Goal: Transaction & Acquisition: Book appointment/travel/reservation

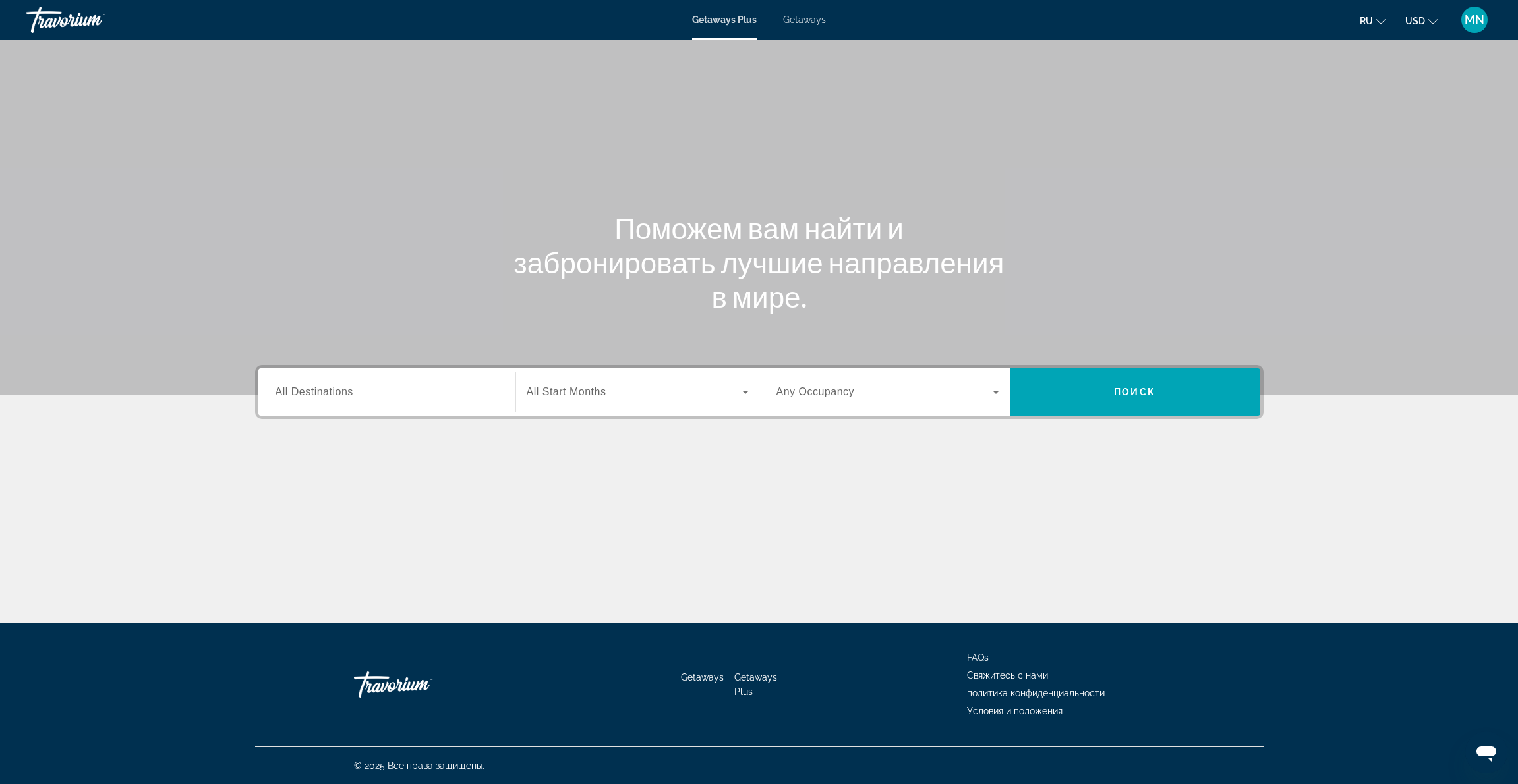
click at [392, 390] on input "Destination All Destinations" at bounding box center [386, 392] width 223 height 15
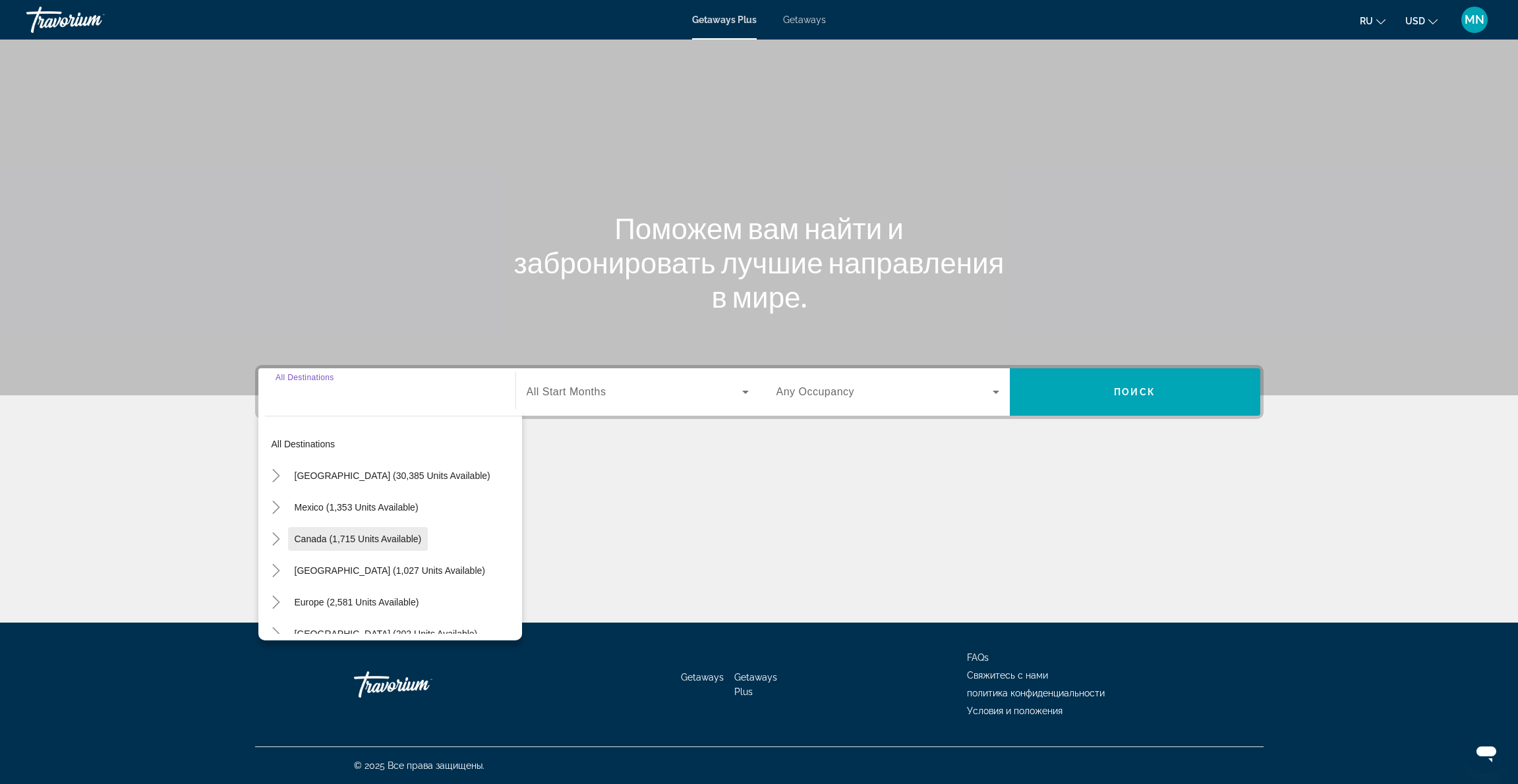
scroll to position [11, 0]
click at [276, 599] on icon "Toggle Europe (2,581 units available)" at bounding box center [276, 600] width 13 height 13
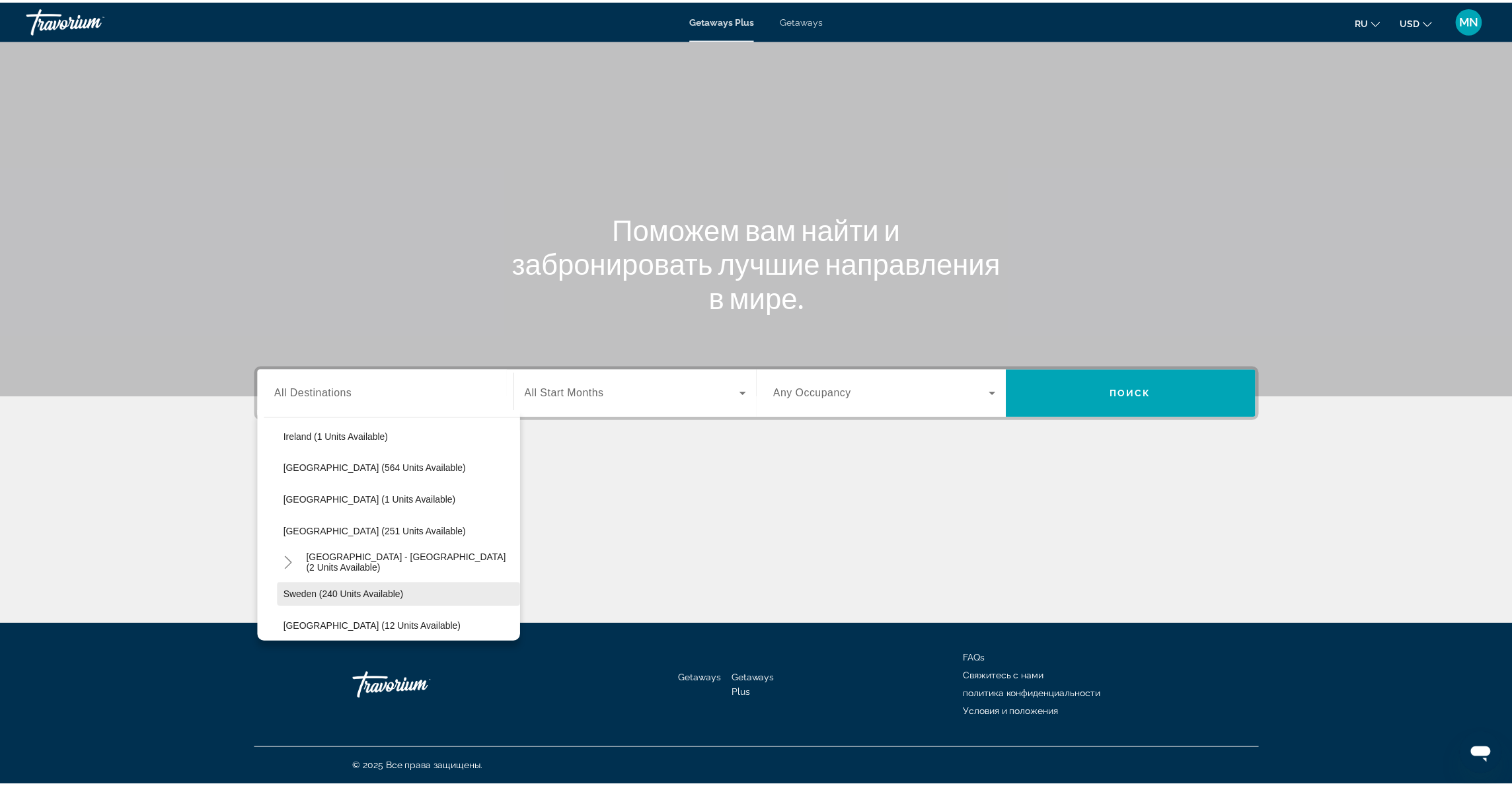
scroll to position [495, 0]
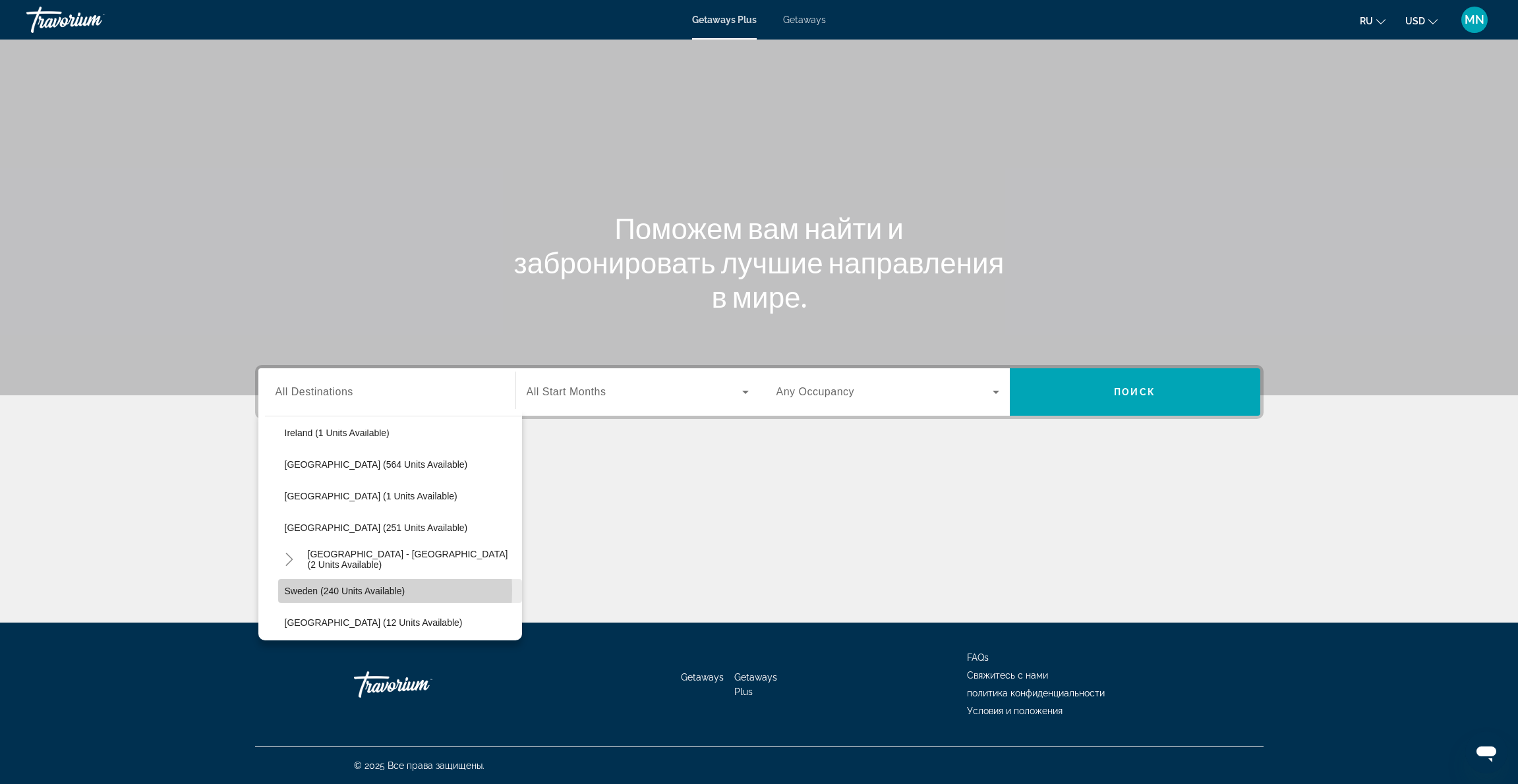
click at [306, 590] on span "Sweden (240 units available)" at bounding box center [345, 591] width 120 height 11
type input "**********"
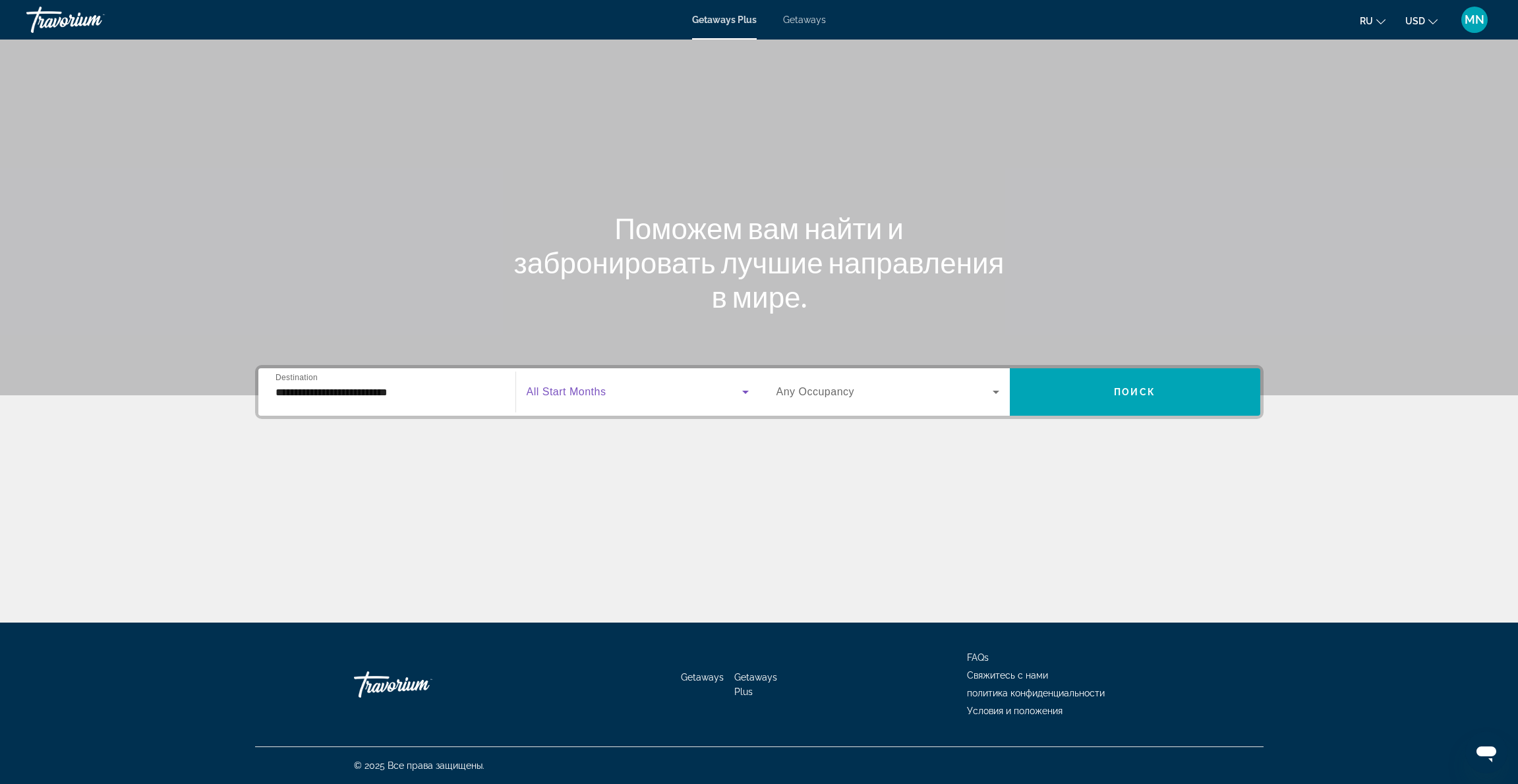
click at [747, 392] on icon "Search widget" at bounding box center [745, 392] width 7 height 3
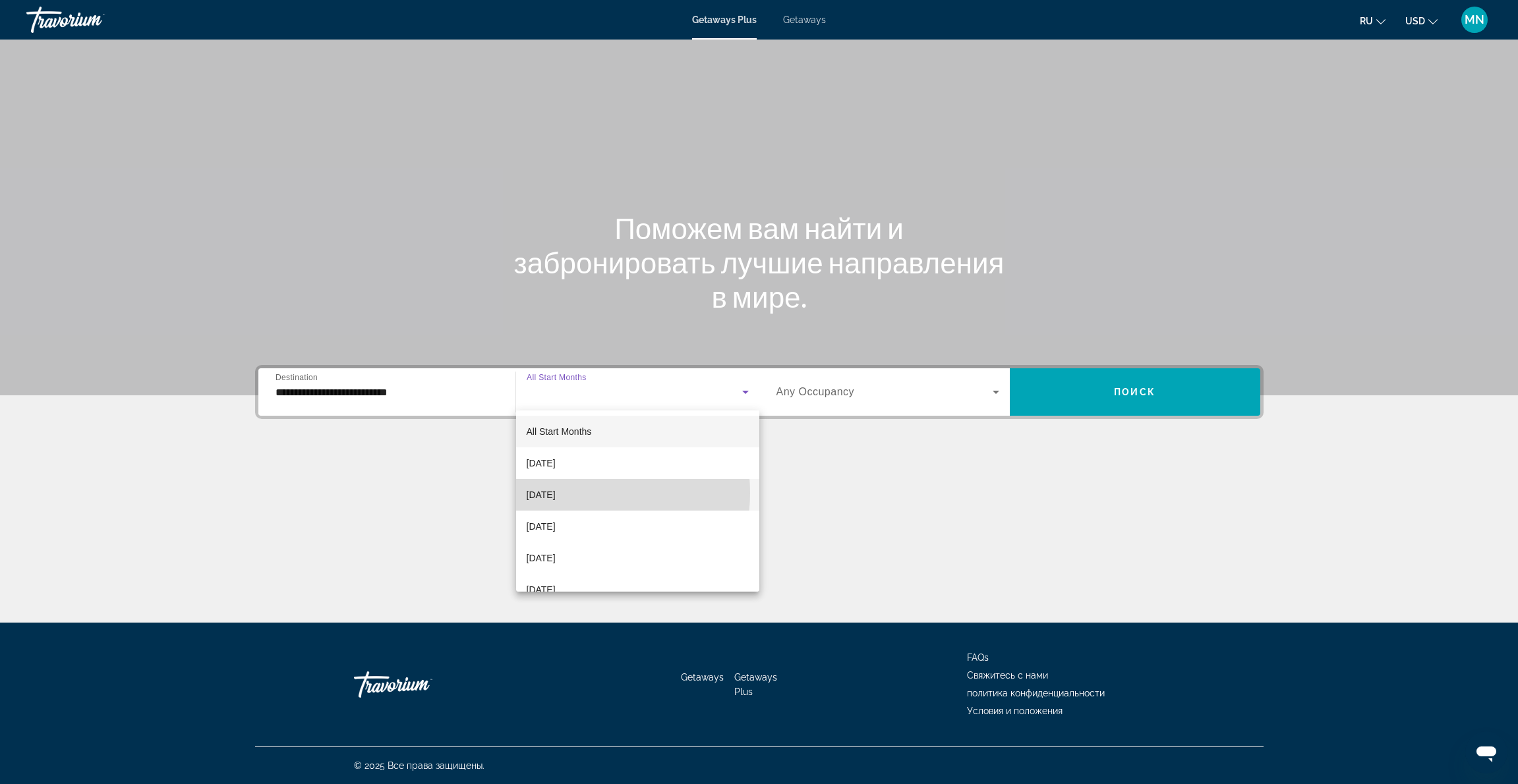
click at [555, 493] on span "[DATE]" at bounding box center [541, 495] width 29 height 15
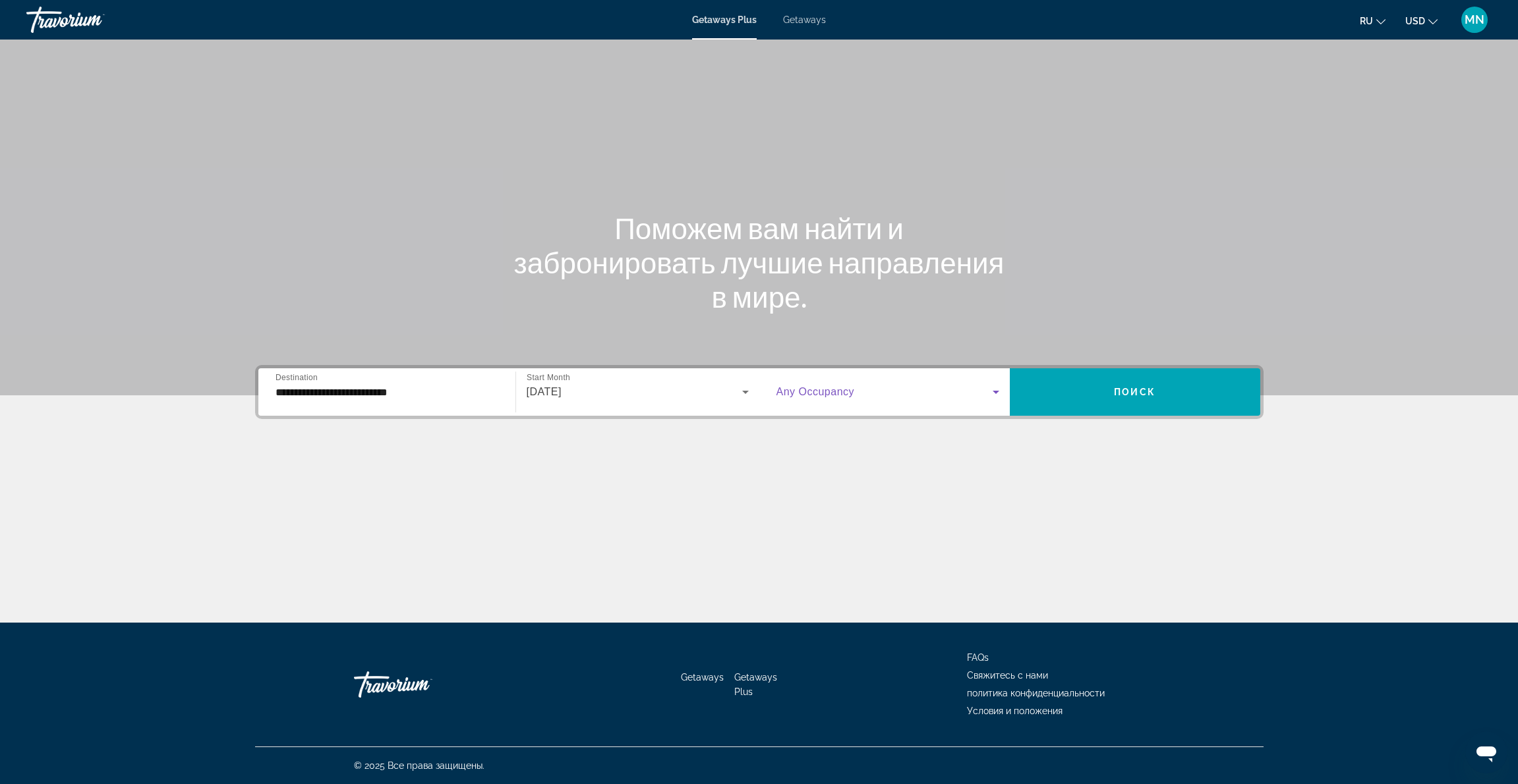
click at [996, 393] on icon "Search widget" at bounding box center [996, 392] width 7 height 3
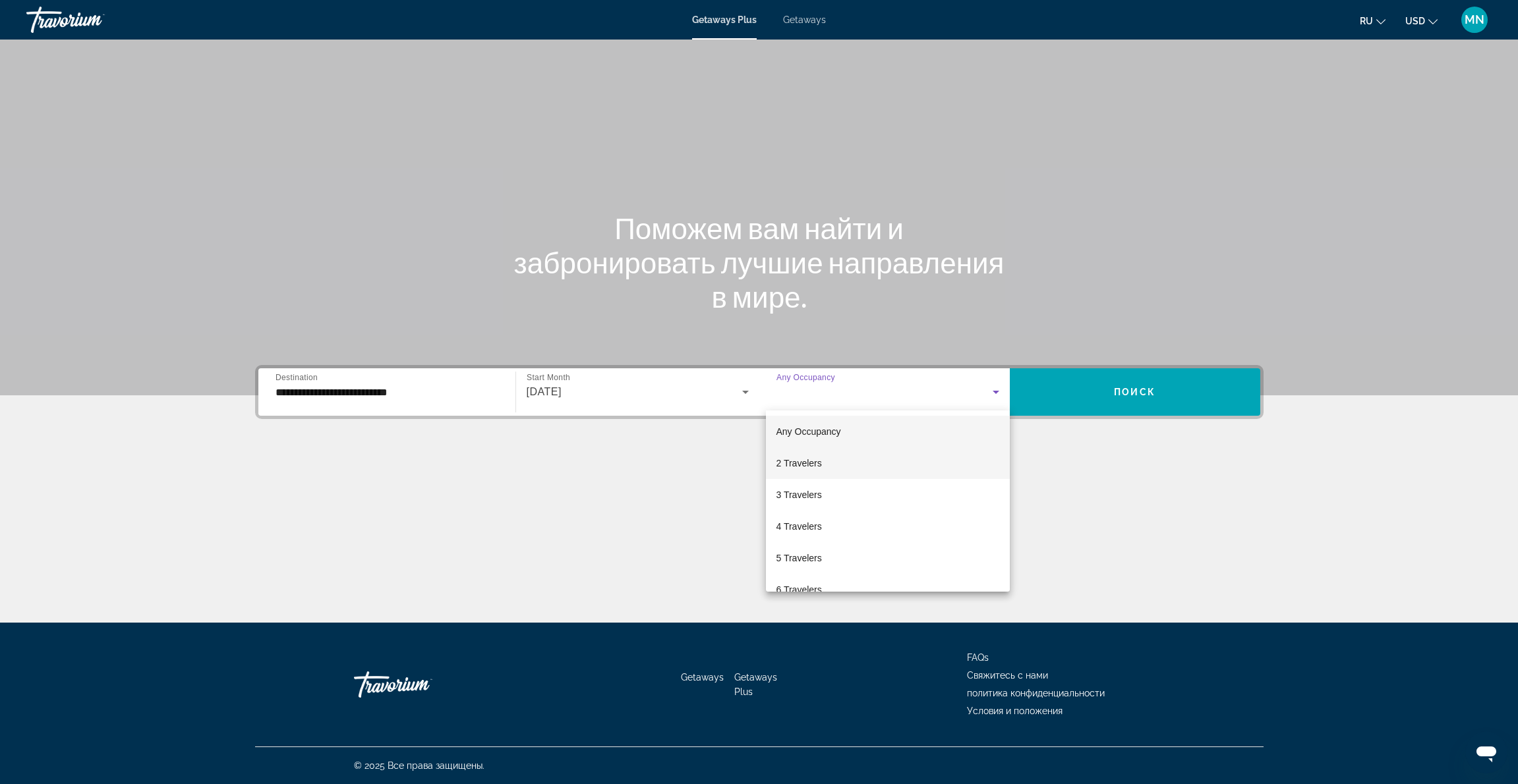
click at [807, 462] on span "2 Travelers" at bounding box center [799, 463] width 46 height 15
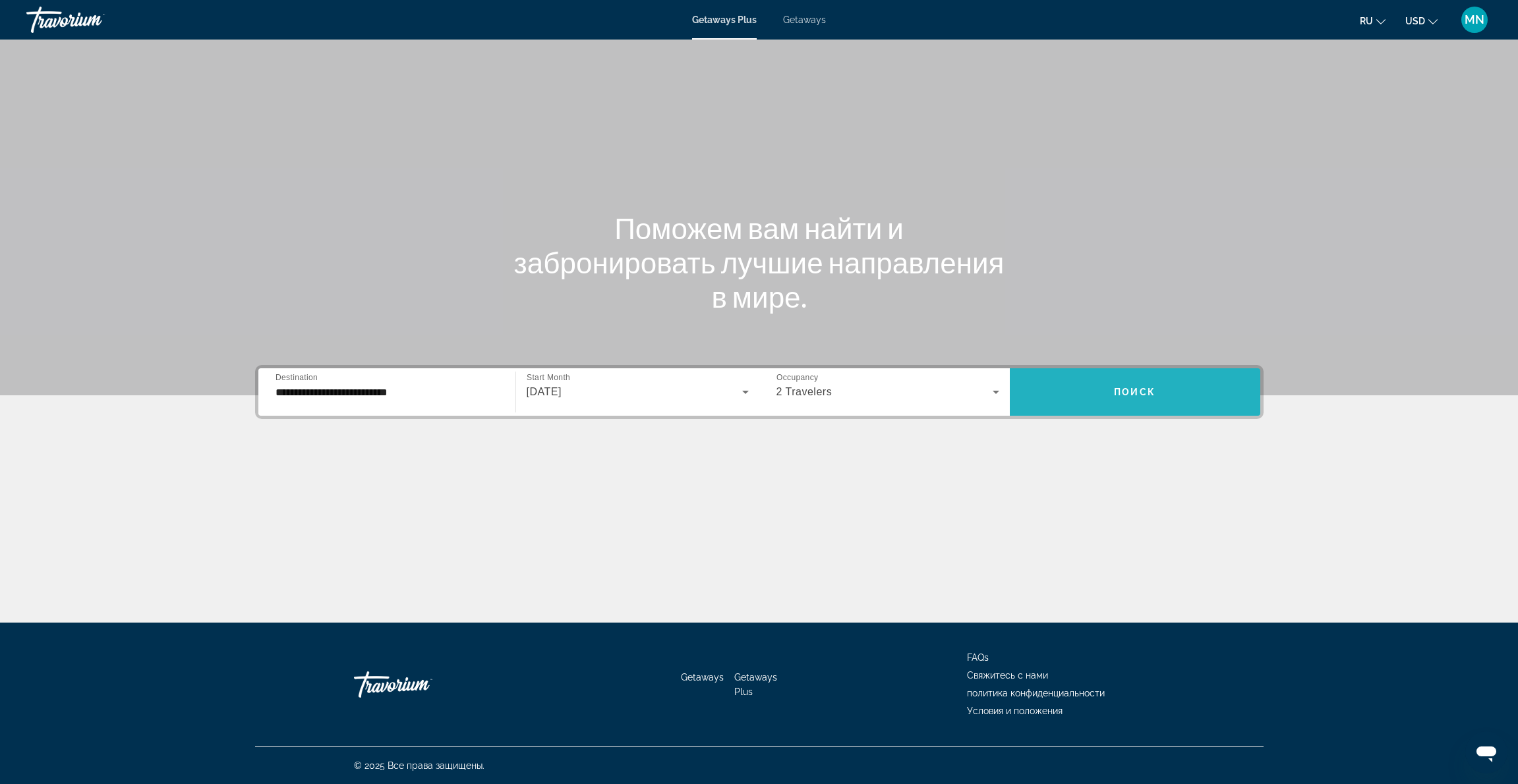
click at [1138, 390] on span "Поиск" at bounding box center [1135, 392] width 42 height 11
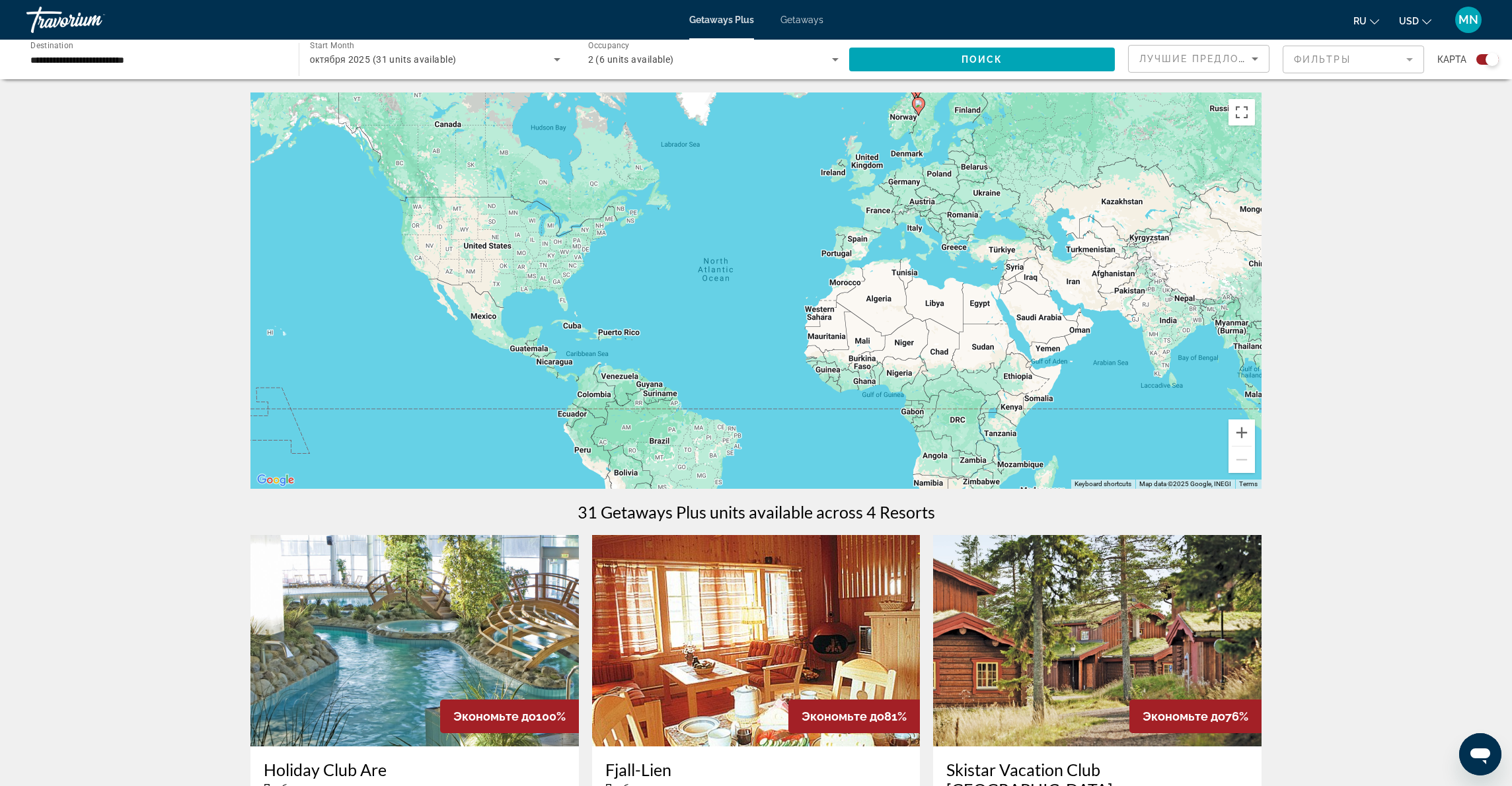
click at [1411, 59] on mat-form-field "Фильтры" at bounding box center [1353, 59] width 142 height 28
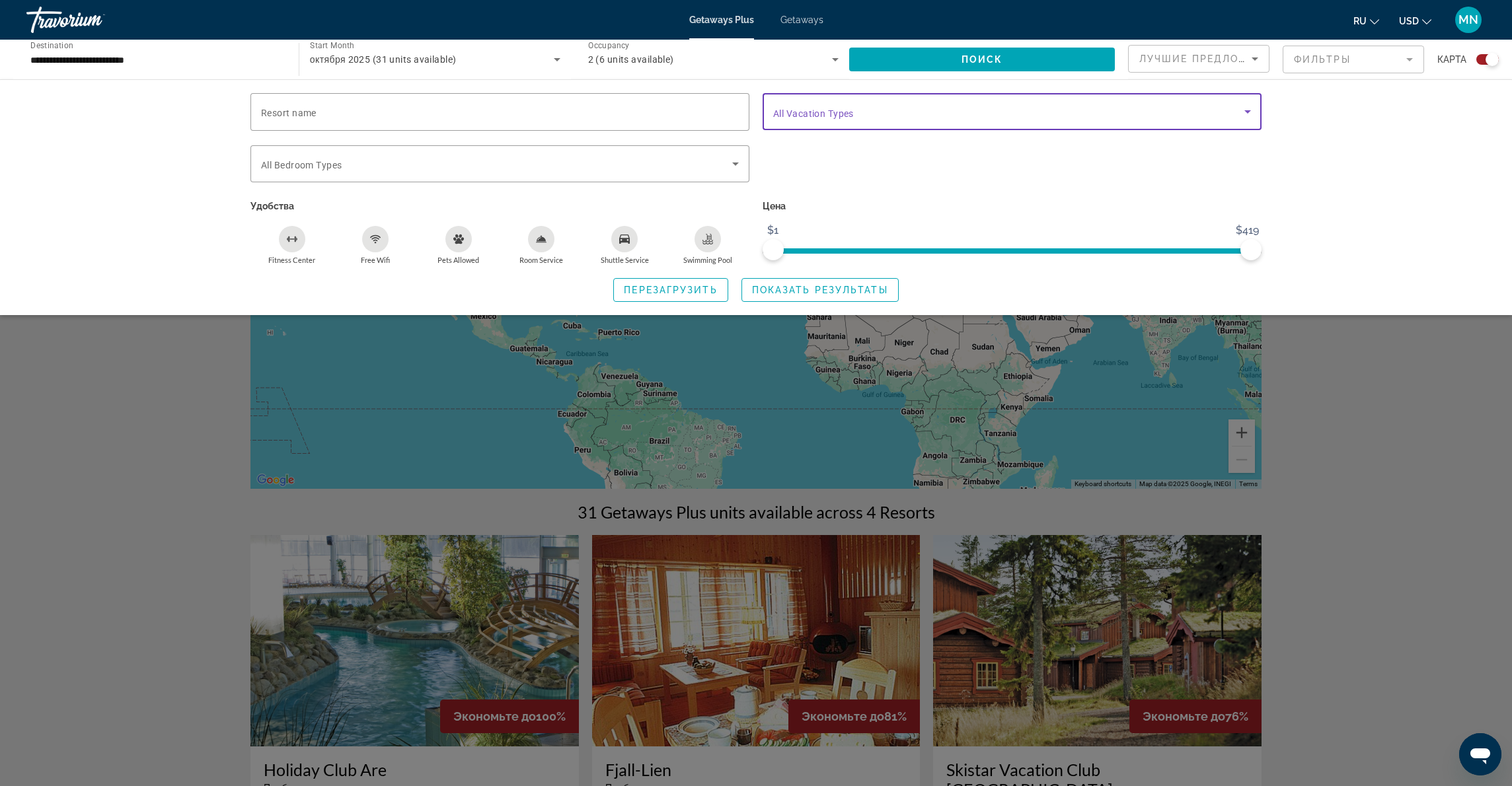
click at [1248, 111] on icon "Search widget" at bounding box center [1247, 111] width 16 height 16
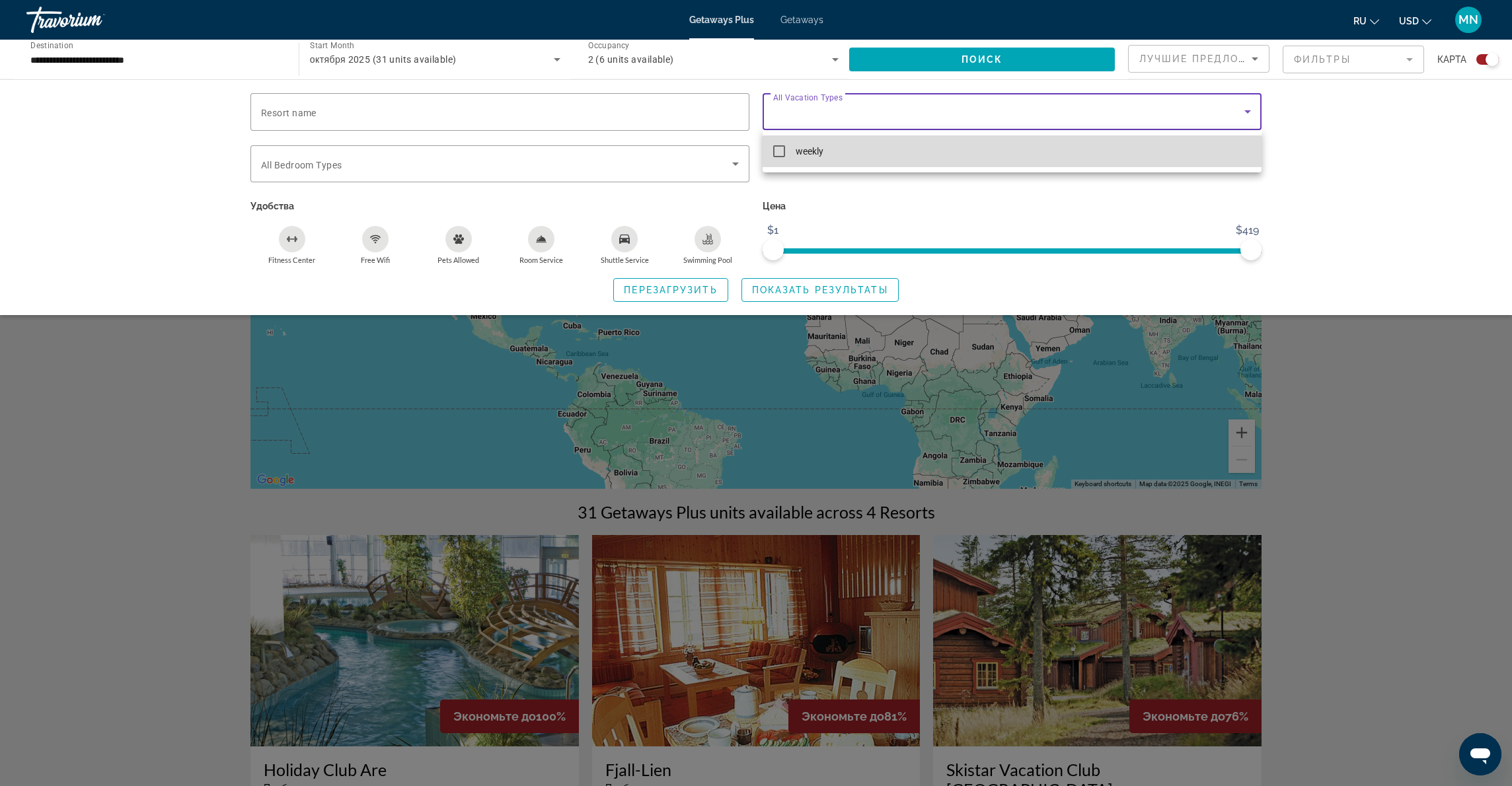
click at [778, 153] on mat-pseudo-checkbox at bounding box center [780, 151] width 12 height 12
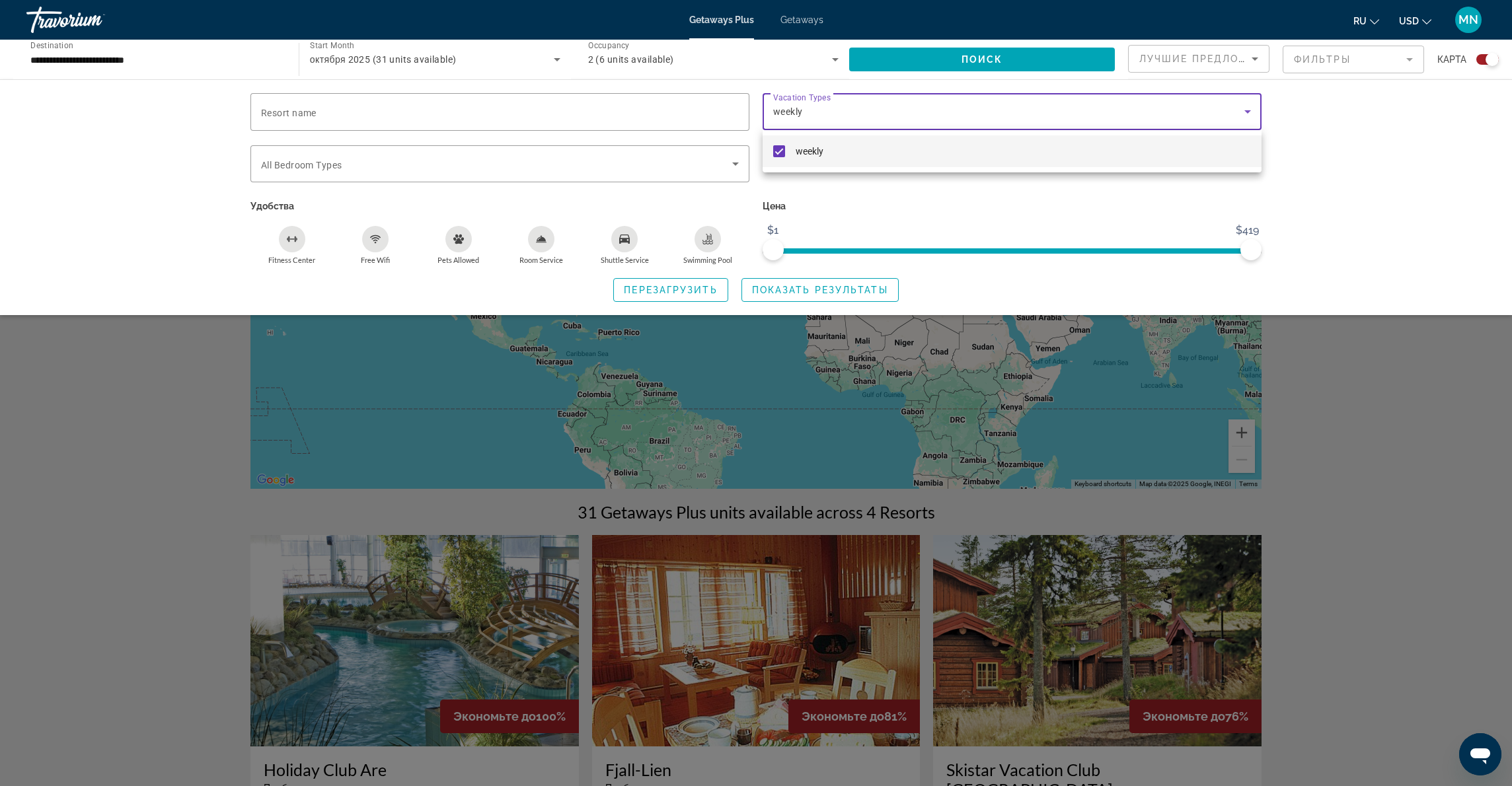
click at [792, 293] on div at bounding box center [756, 393] width 1512 height 786
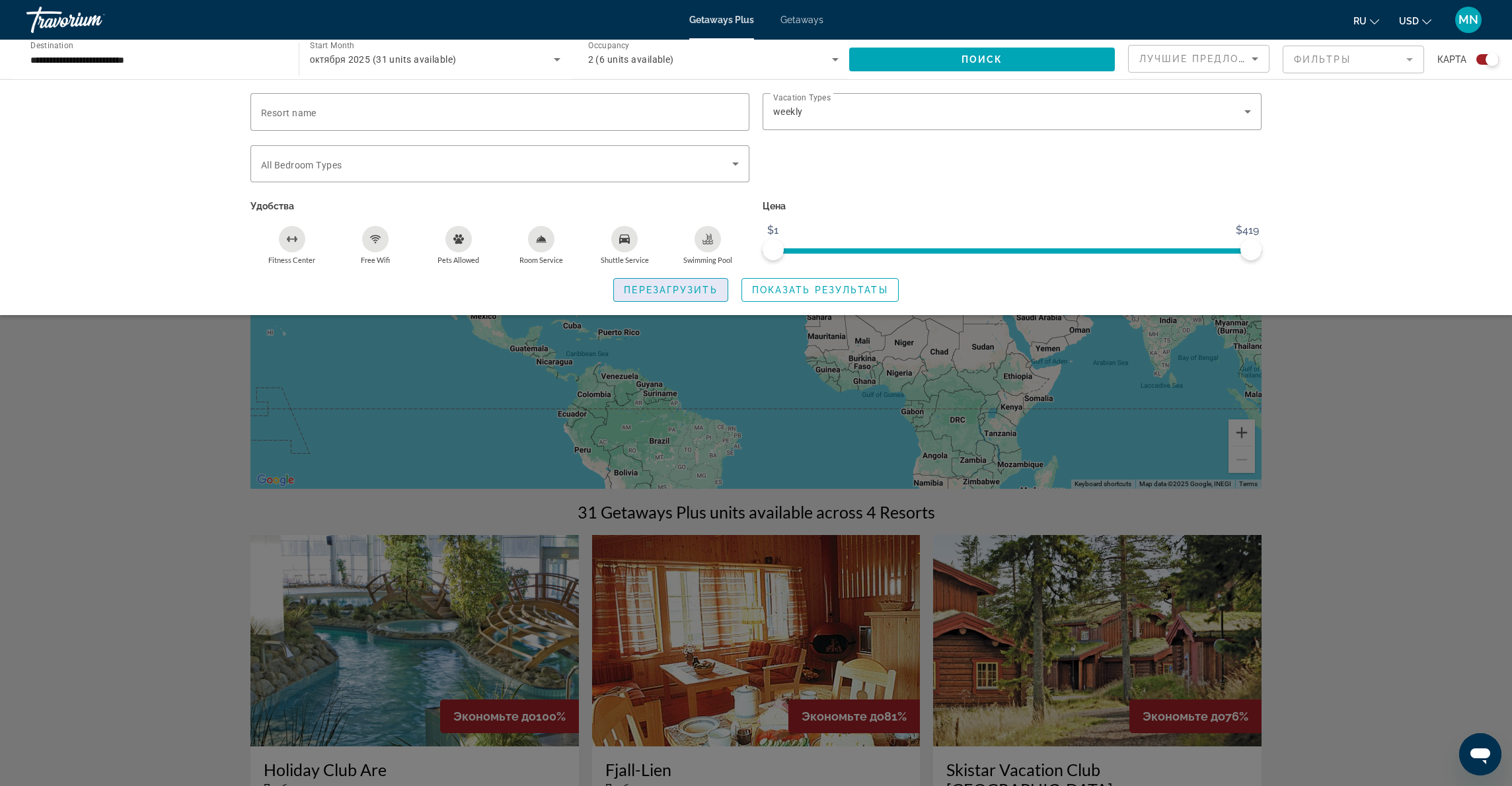
click at [710, 291] on span "Перезагрузить" at bounding box center [670, 290] width 93 height 11
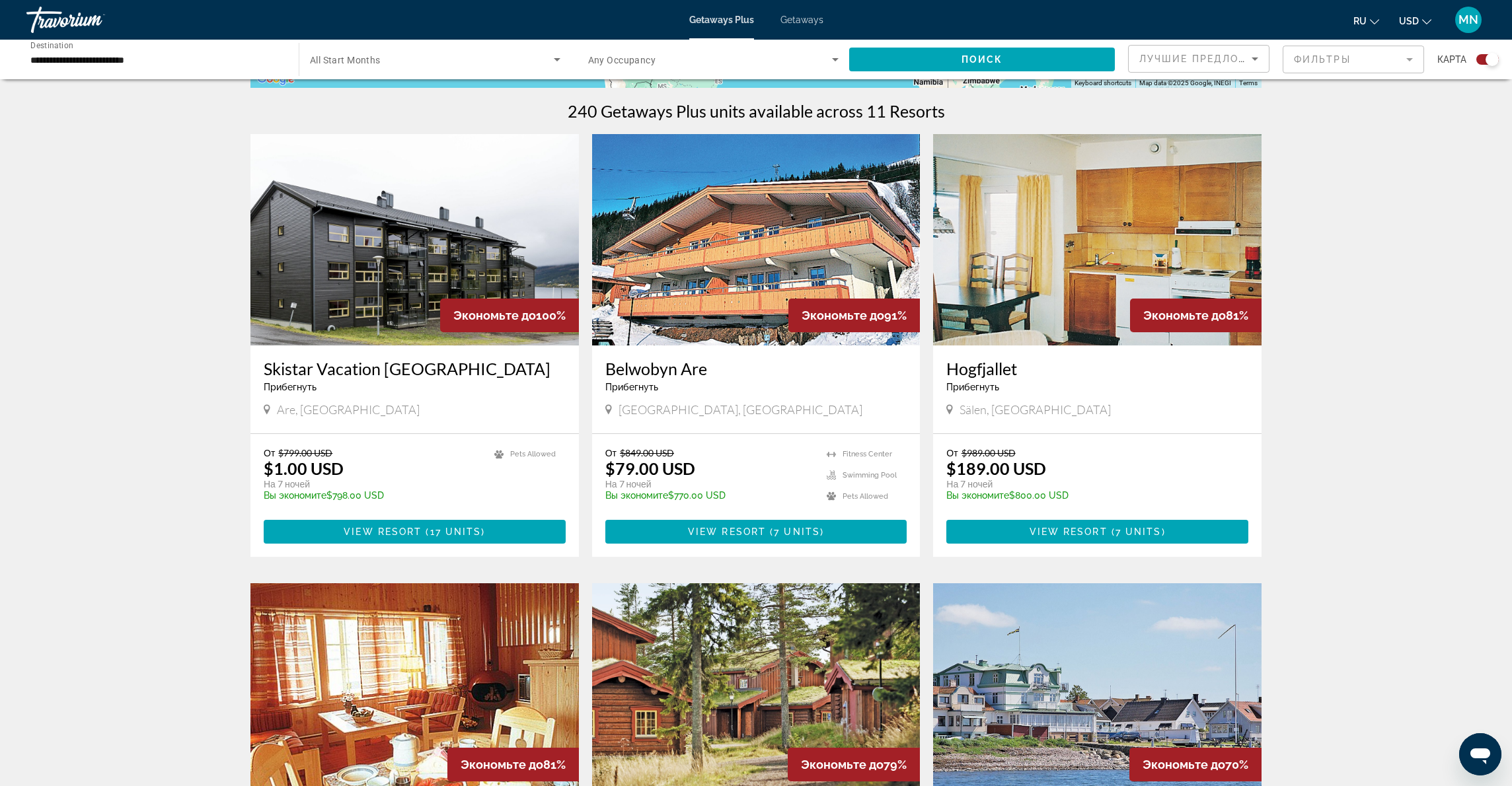
scroll to position [393, 0]
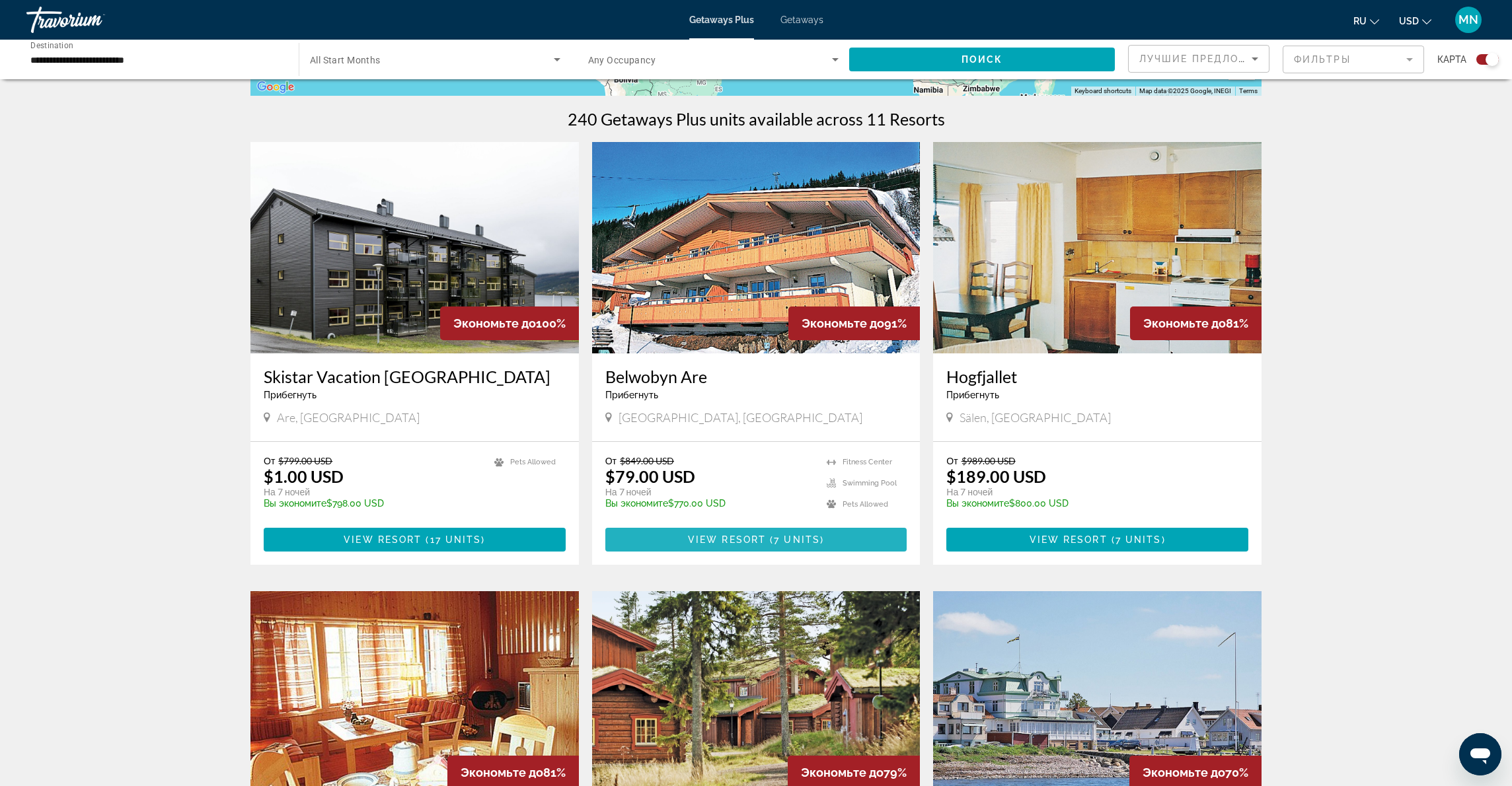
click at [732, 536] on span "View Resort" at bounding box center [727, 540] width 78 height 11
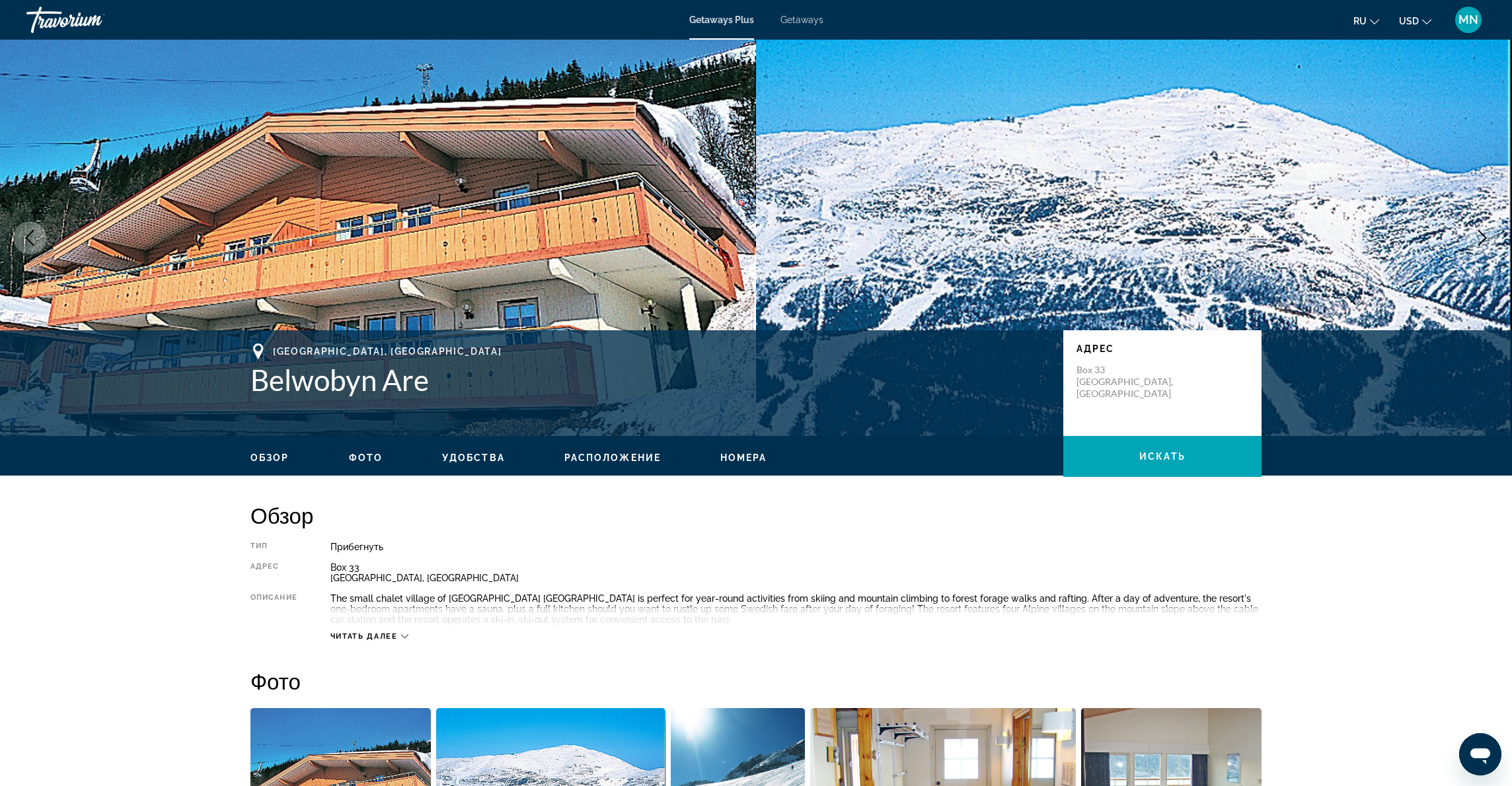
click at [802, 20] on span "Getaways" at bounding box center [802, 20] width 43 height 11
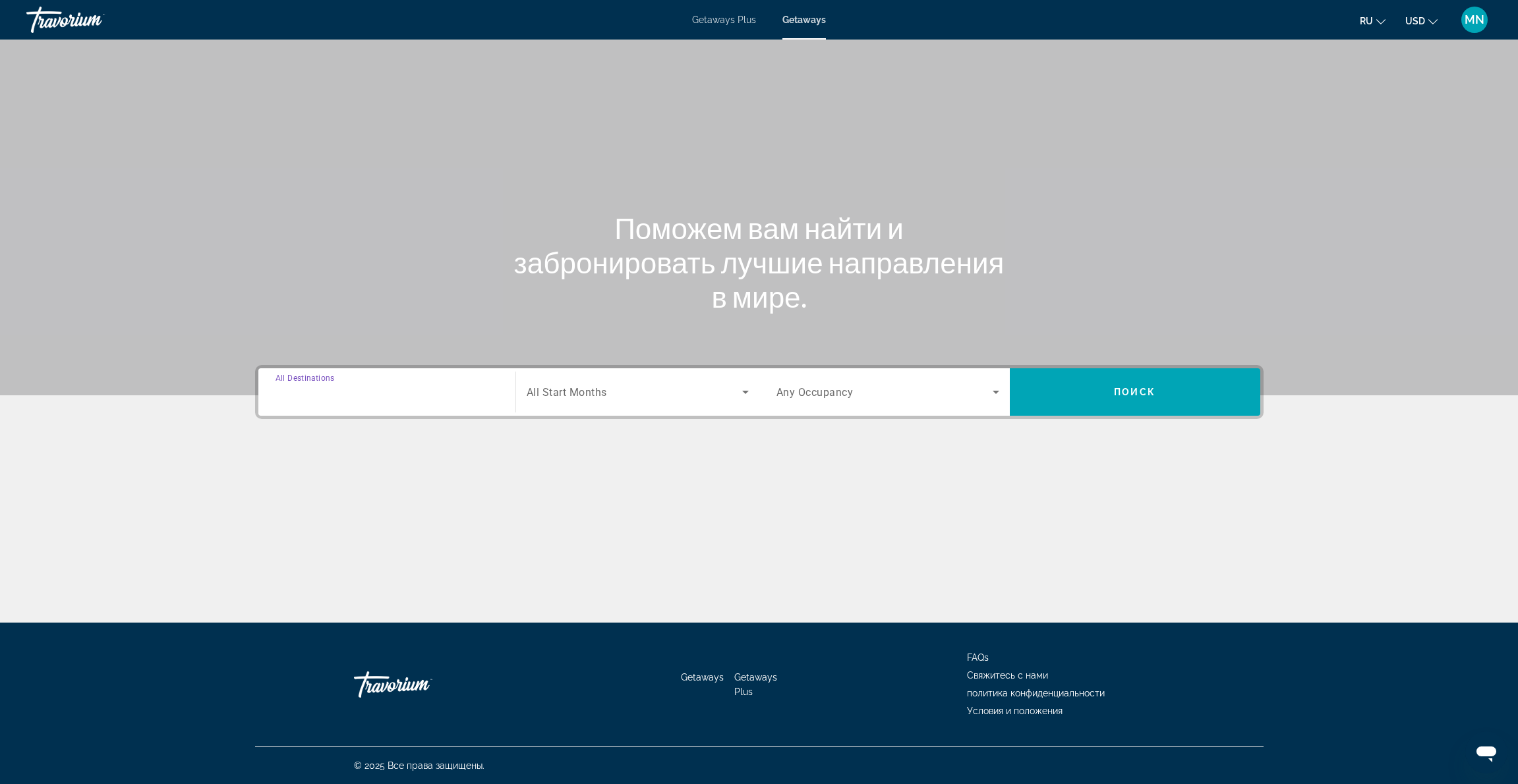
click at [383, 391] on input "Destination All Destinations" at bounding box center [386, 392] width 223 height 15
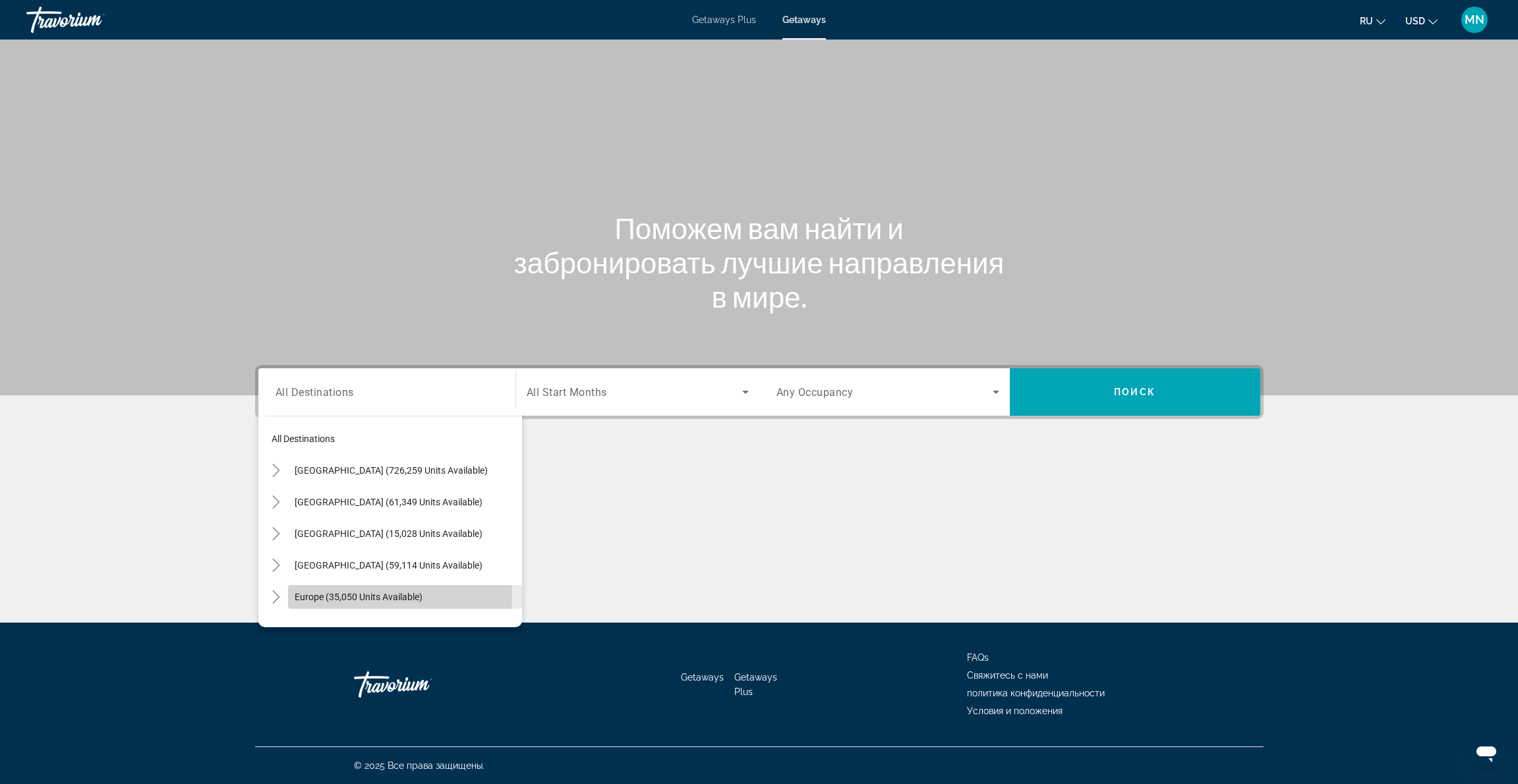
click at [341, 596] on span "Europe (35,050 units available)" at bounding box center [359, 597] width 128 height 11
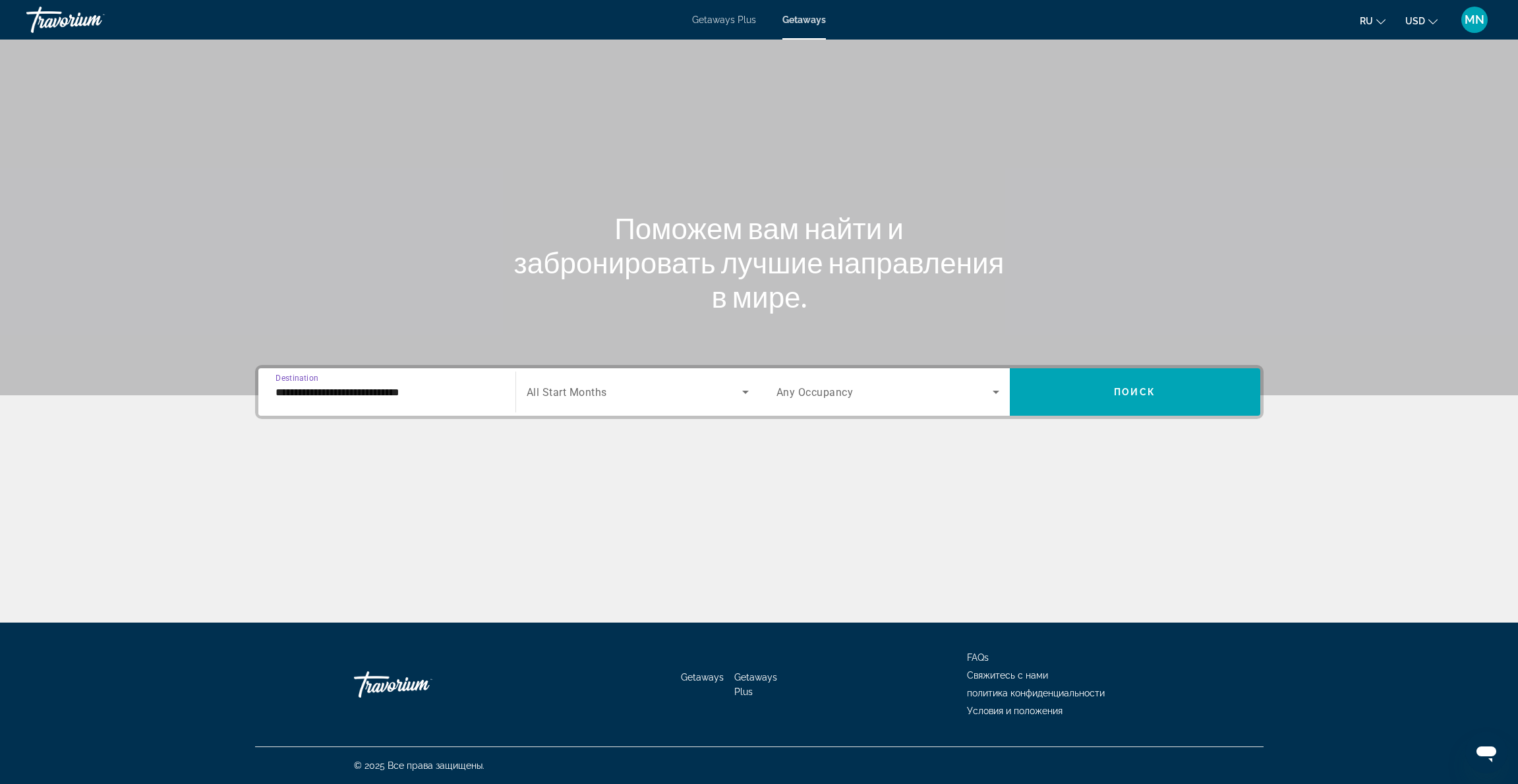
click at [370, 392] on input "**********" at bounding box center [386, 392] width 223 height 15
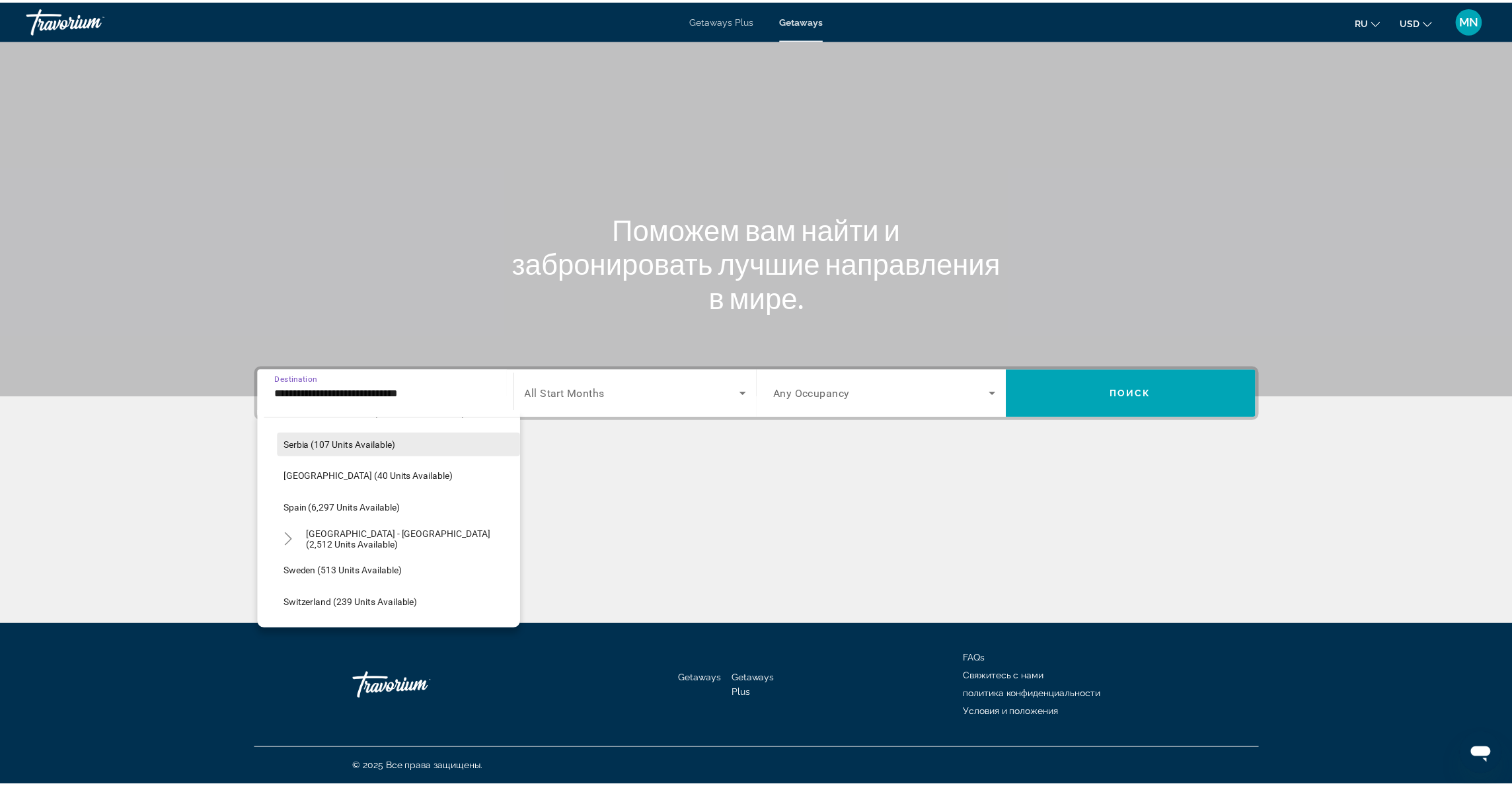
scroll to position [664, 0]
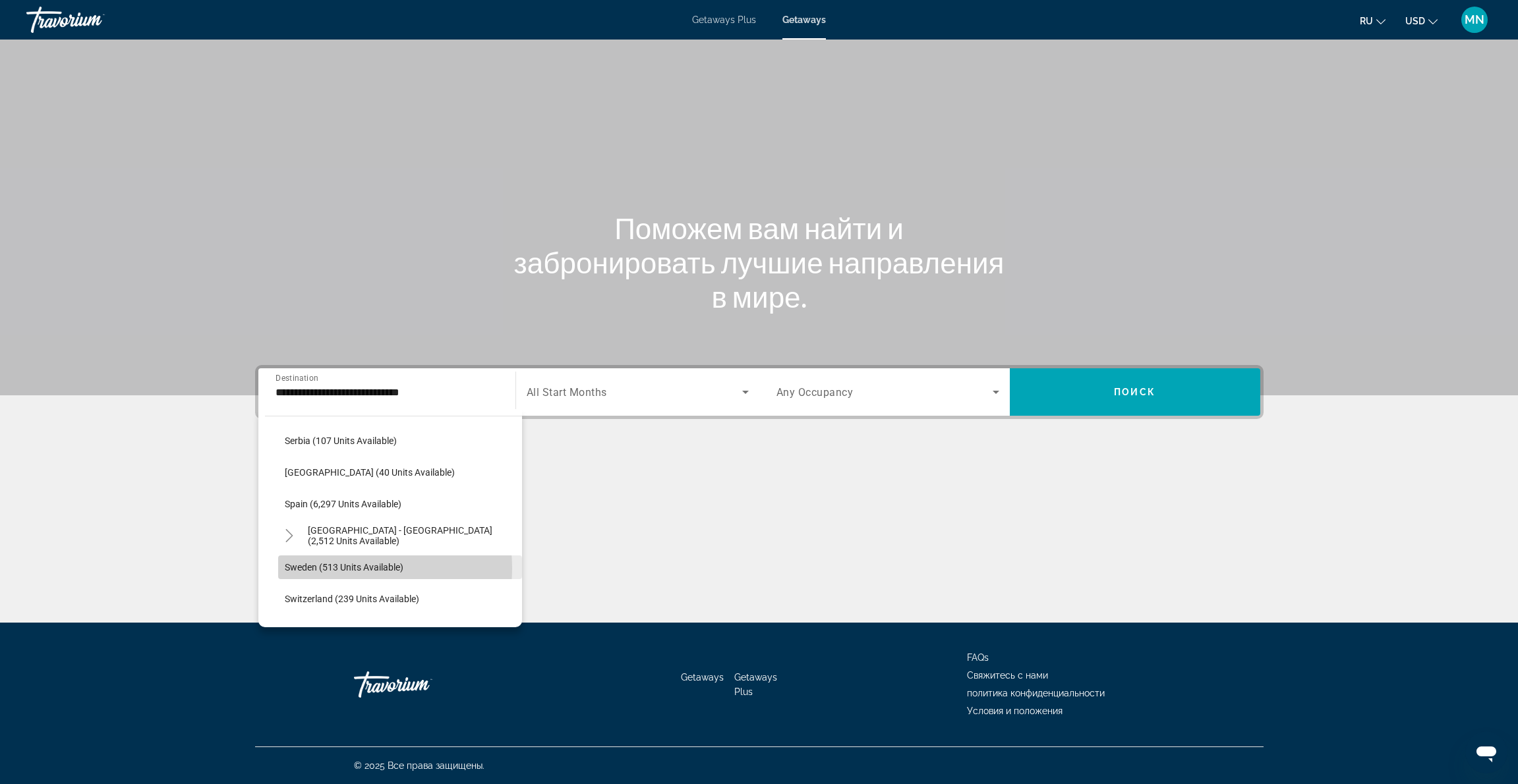
click at [344, 568] on span "Sweden (513 units available)" at bounding box center [344, 567] width 118 height 11
type input "**********"
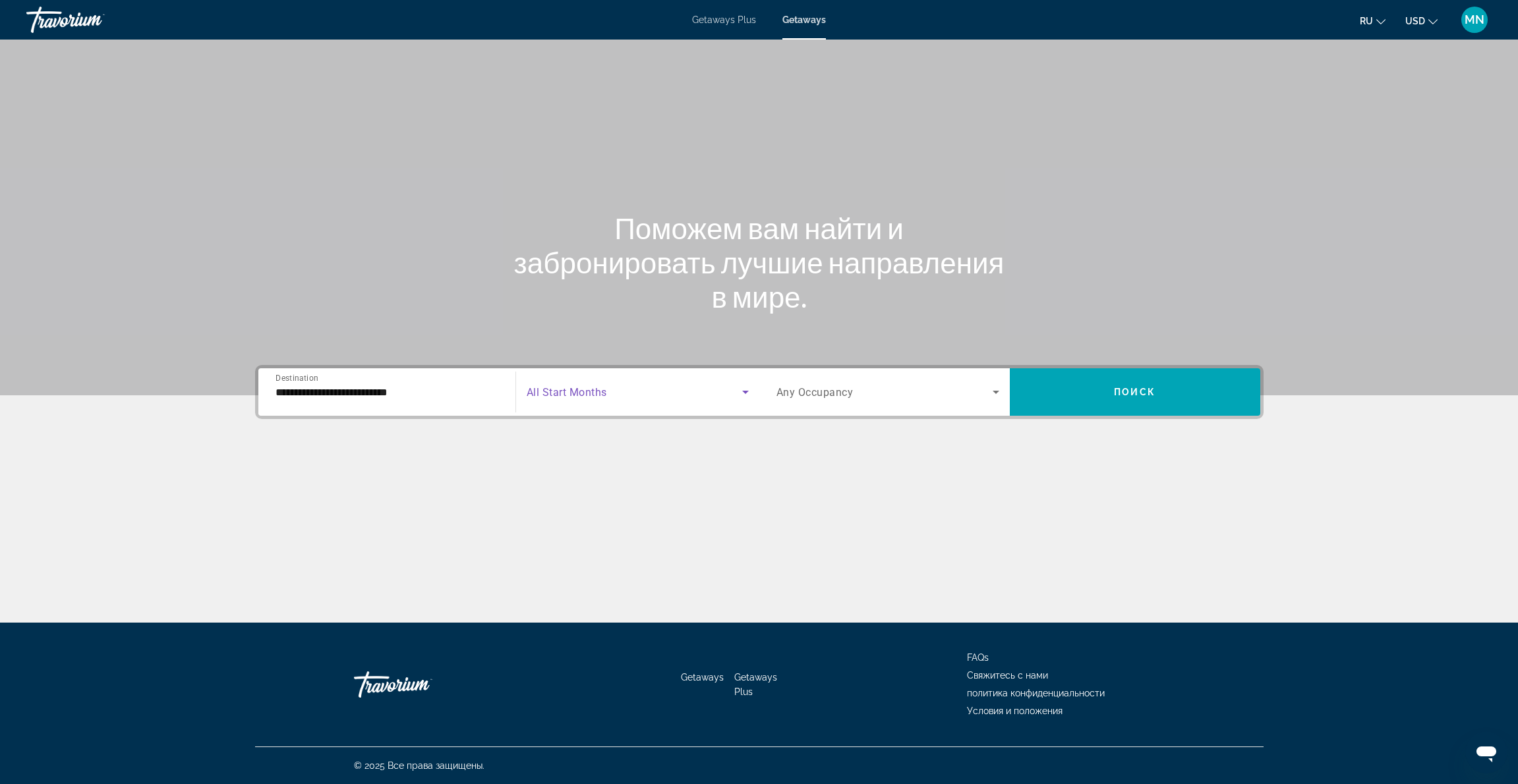
click at [747, 390] on icon "Search widget" at bounding box center [745, 392] width 15 height 15
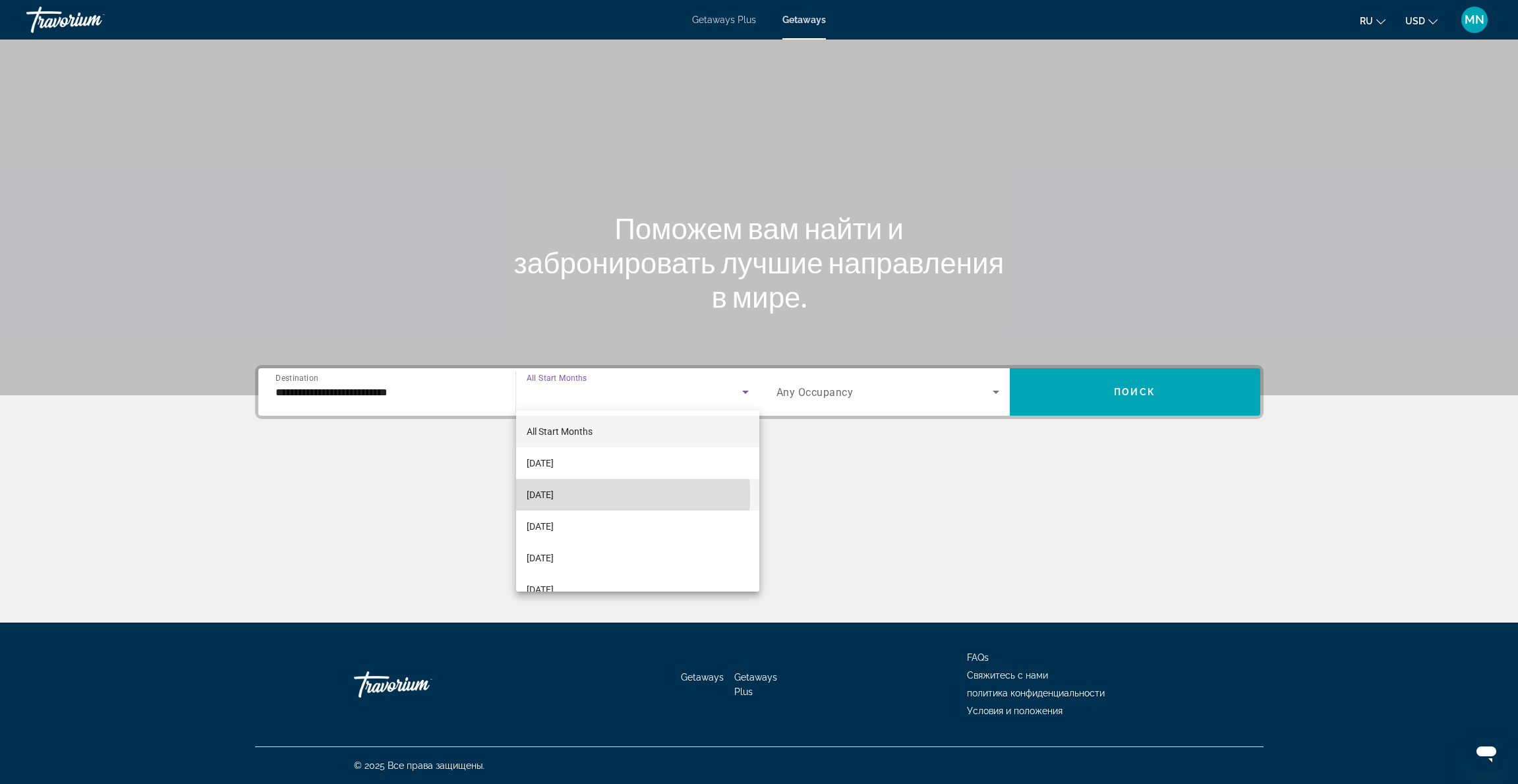
click at [553, 496] on span "[DATE]" at bounding box center [540, 495] width 27 height 15
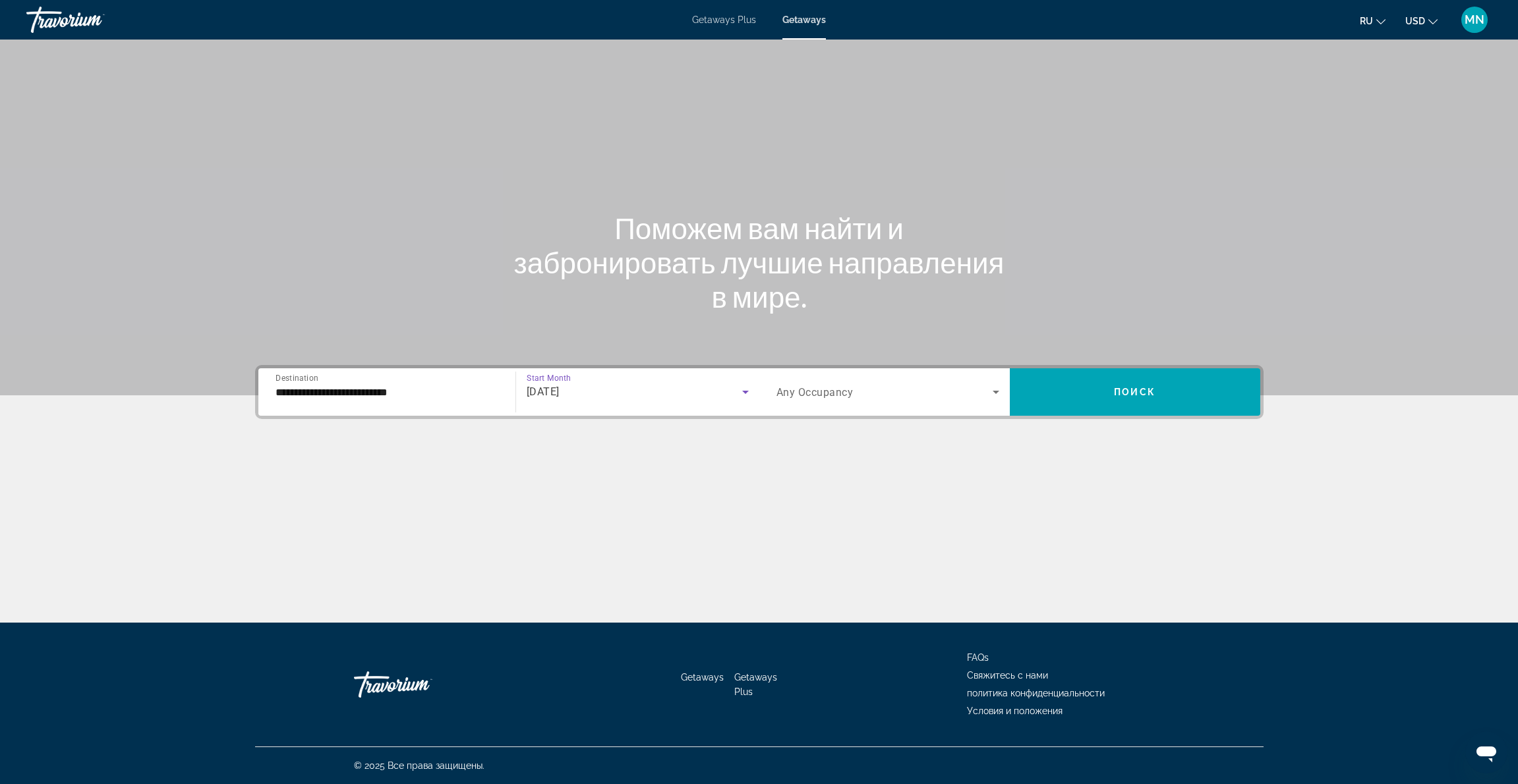
click at [997, 392] on icon "Search widget" at bounding box center [996, 392] width 7 height 3
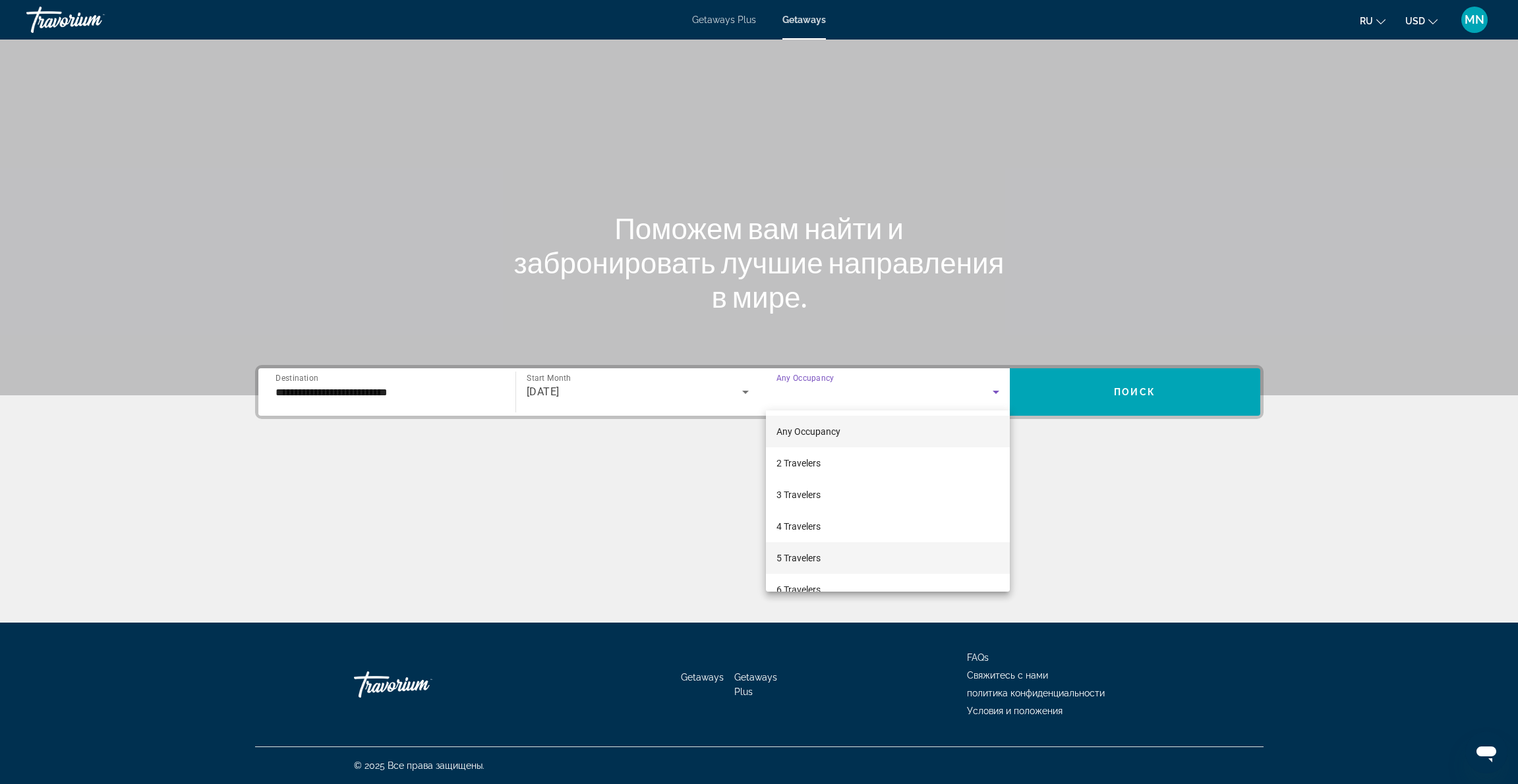
click at [821, 556] on span "5 Travelers" at bounding box center [798, 558] width 44 height 15
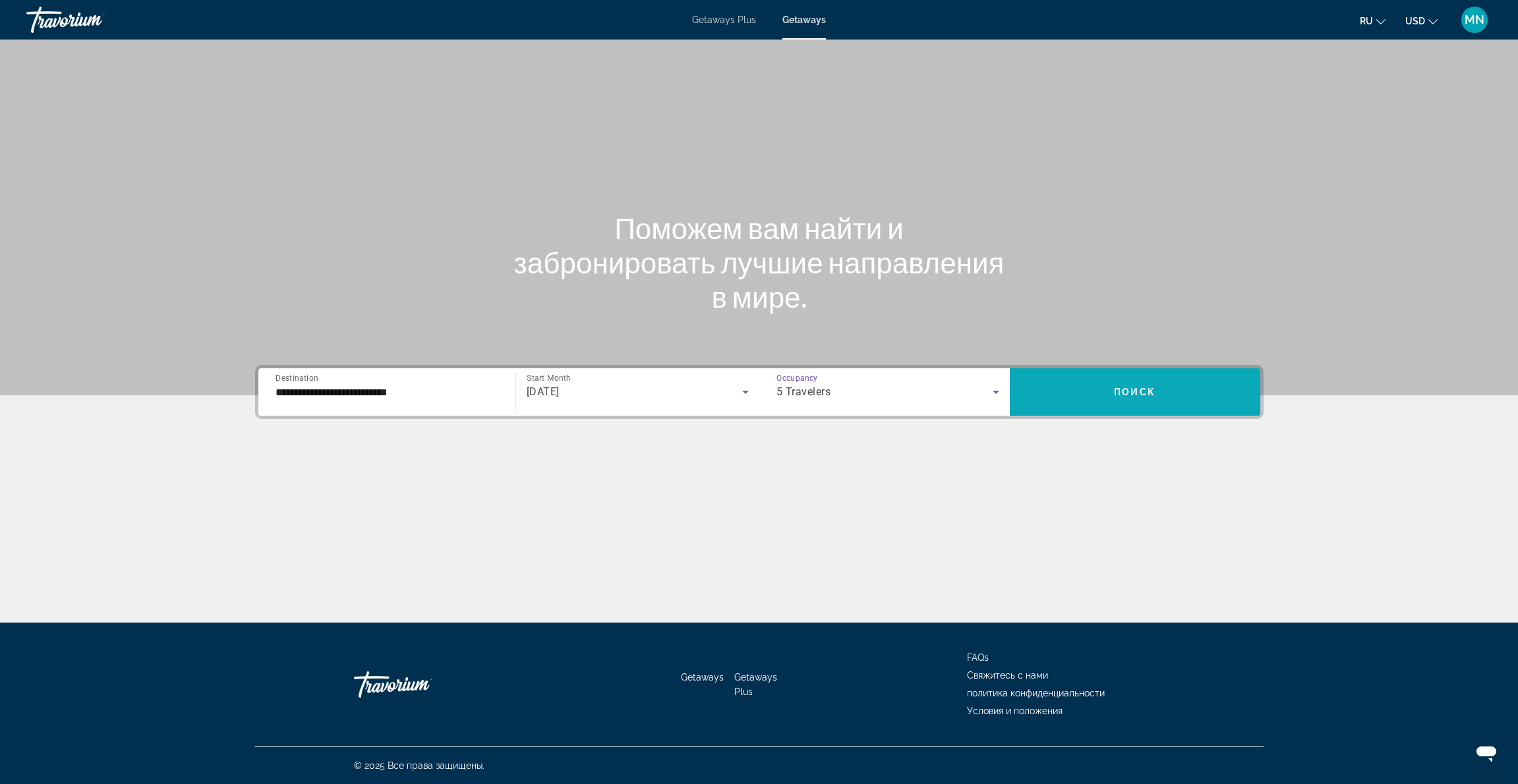
click at [1140, 393] on span "Поиск" at bounding box center [1135, 392] width 42 height 11
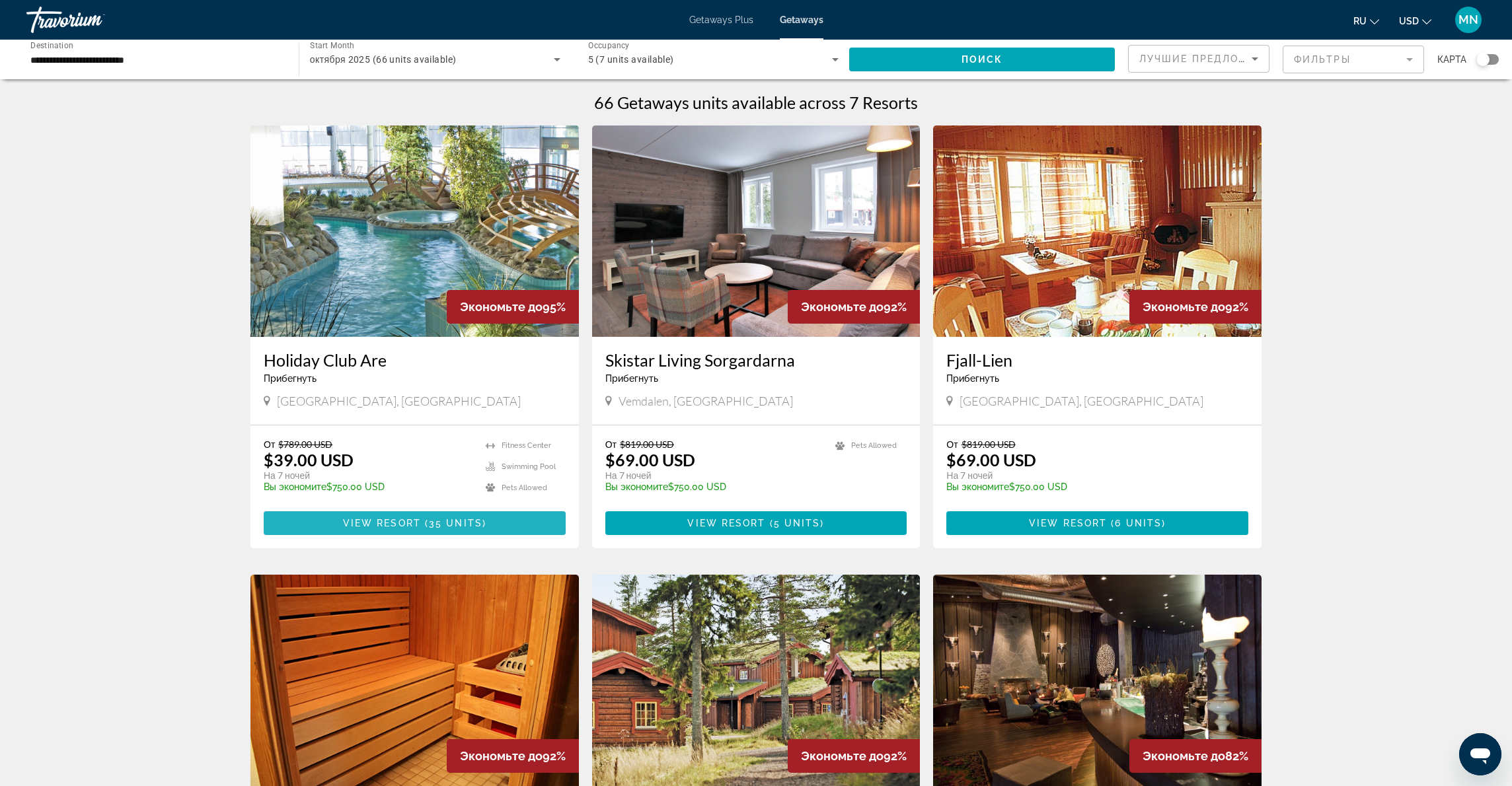
click at [439, 522] on span "35 units" at bounding box center [455, 524] width 53 height 11
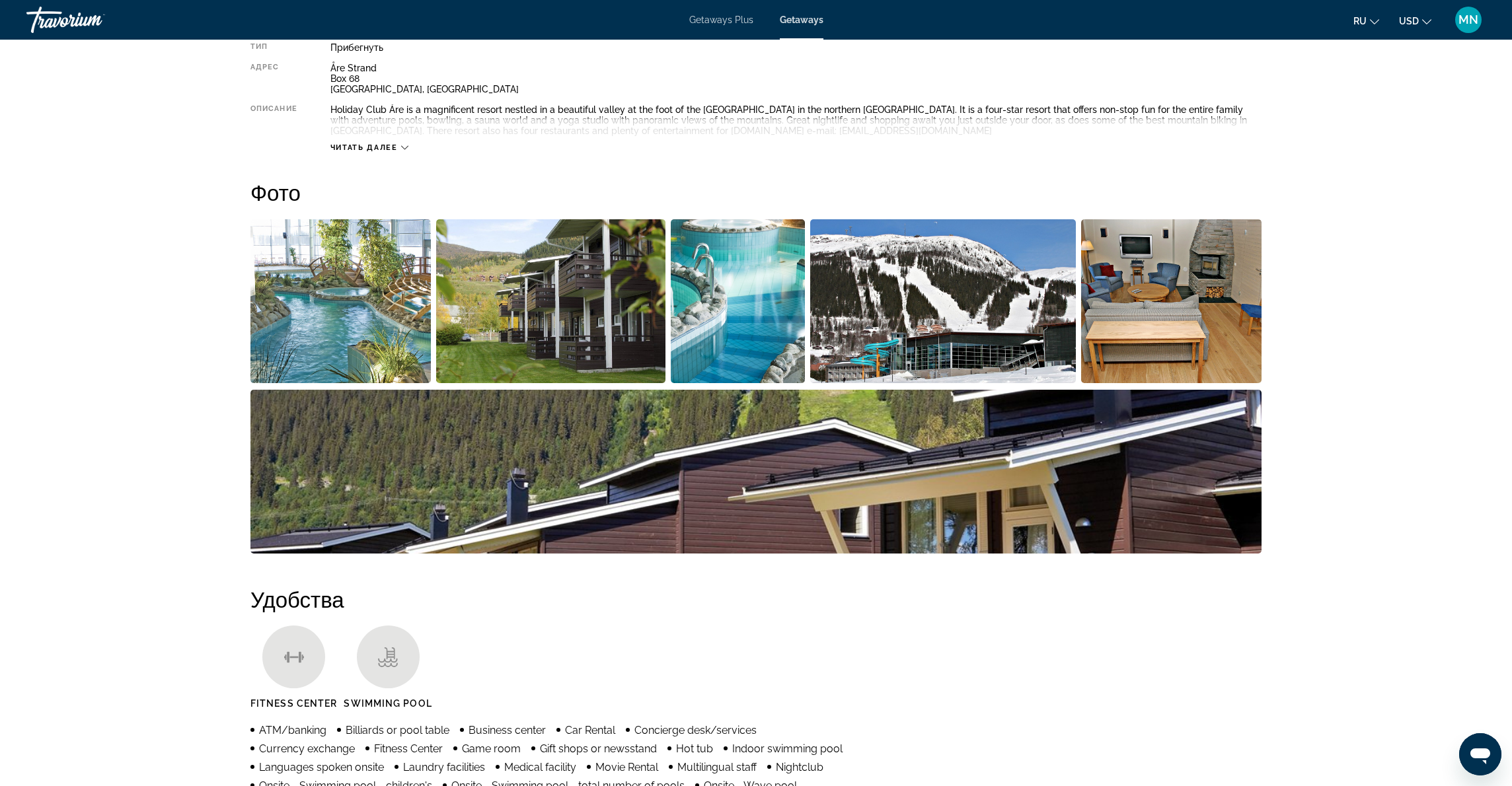
scroll to position [592, 0]
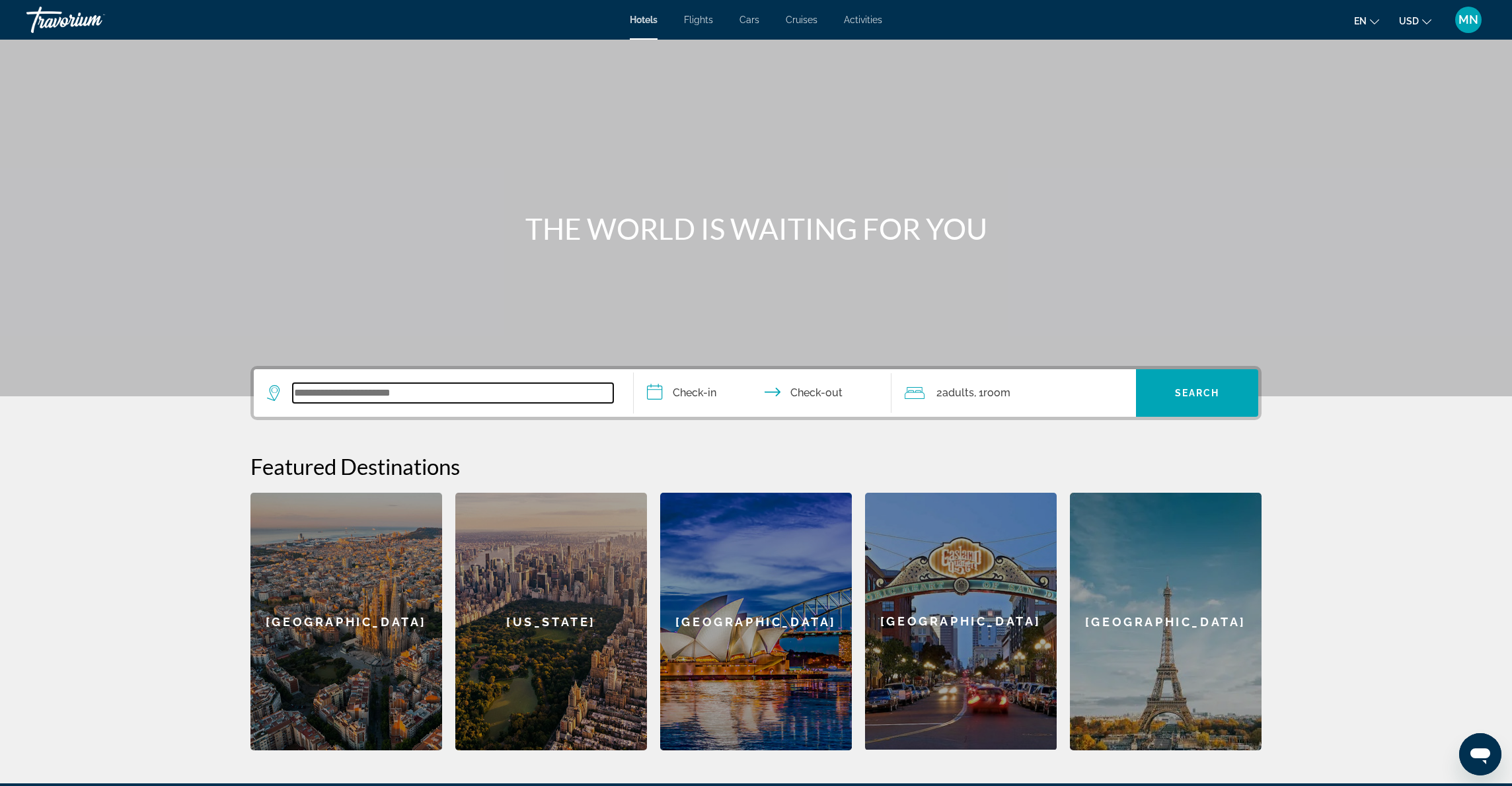
click at [360, 395] on input "Search widget" at bounding box center [453, 393] width 321 height 20
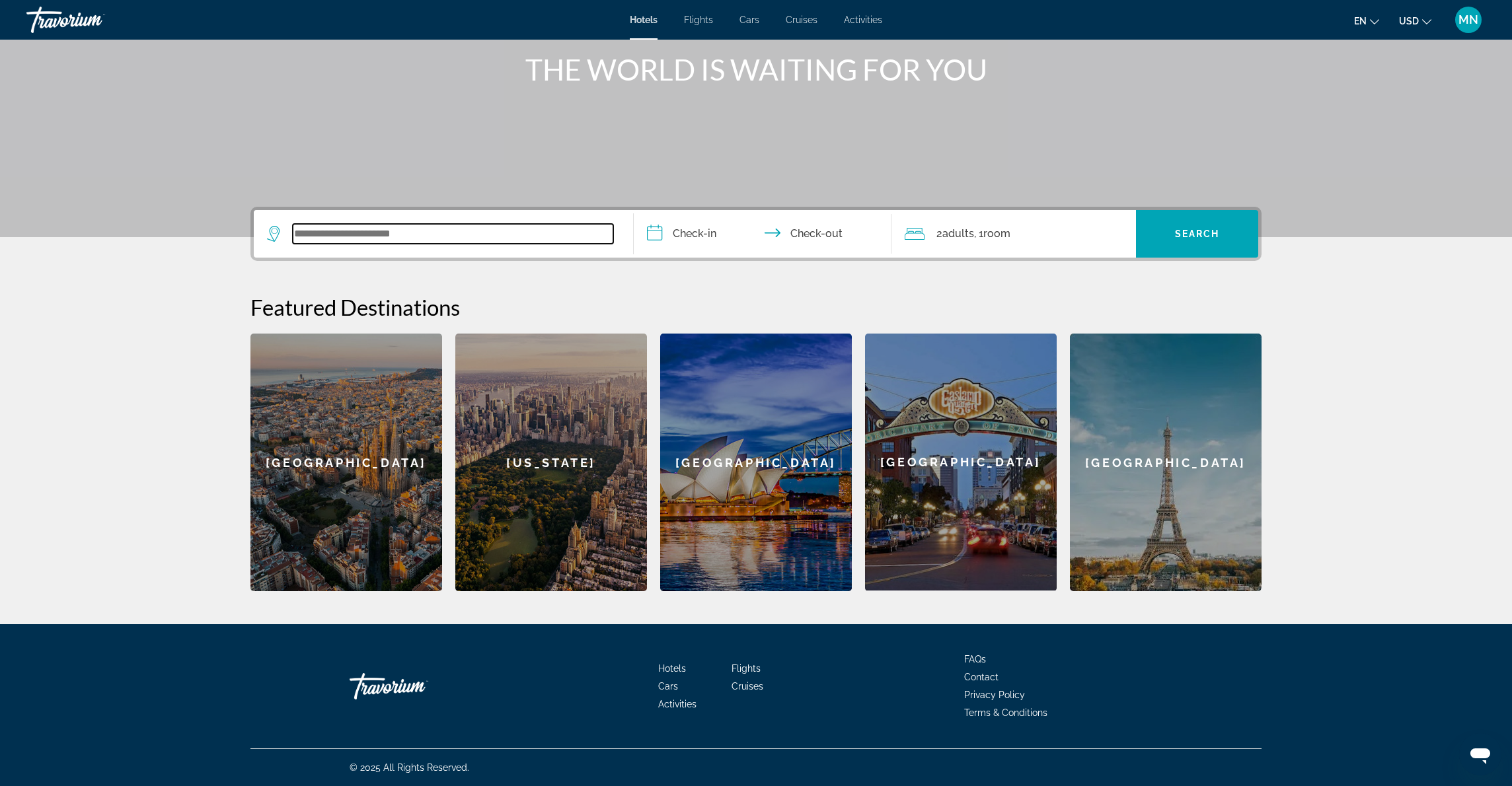
click at [345, 232] on input "Search widget" at bounding box center [453, 233] width 321 height 20
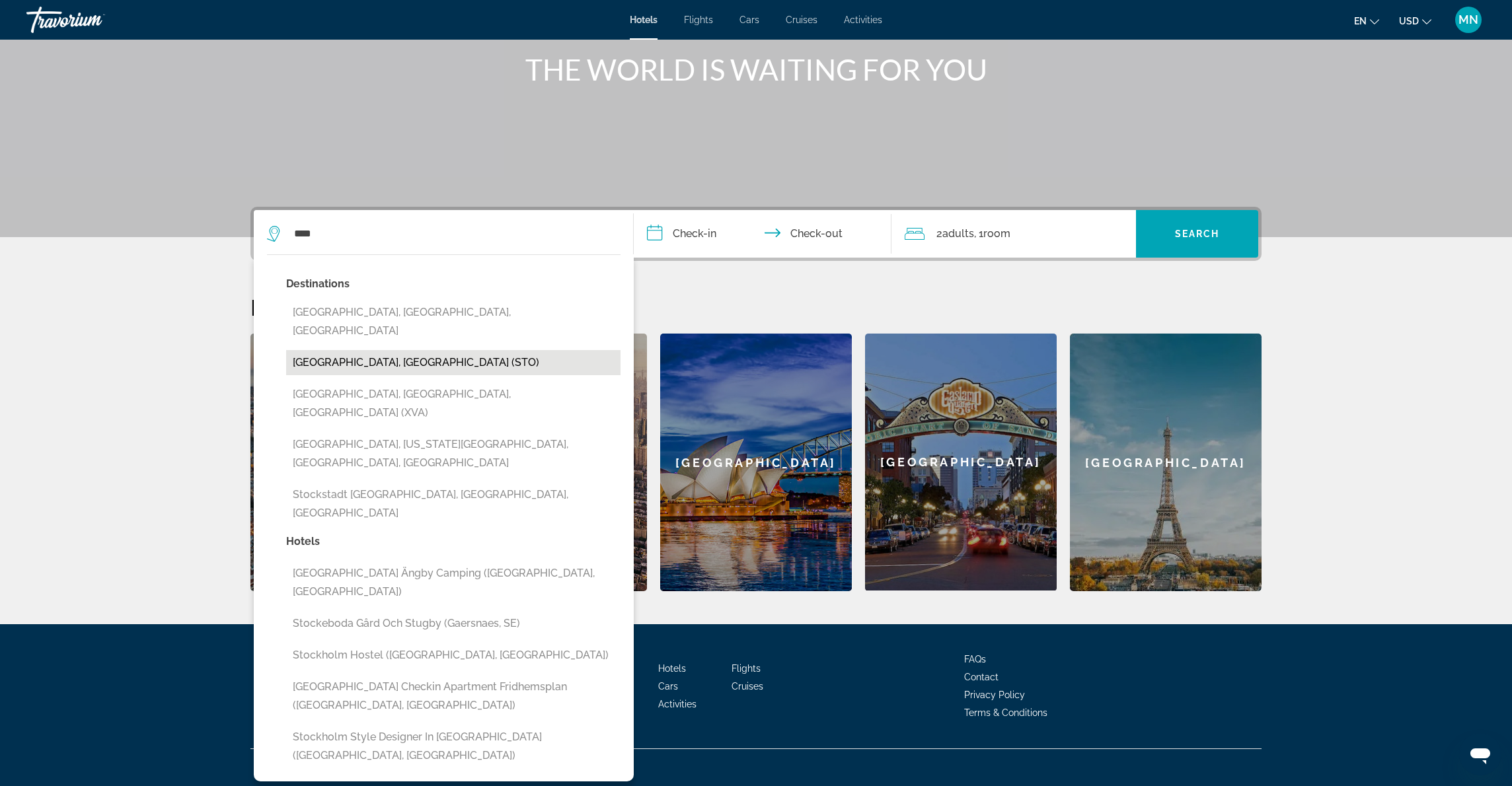
click at [371, 350] on button "Stockholm, Sweden (STO)" at bounding box center [453, 362] width 334 height 25
type input "**********"
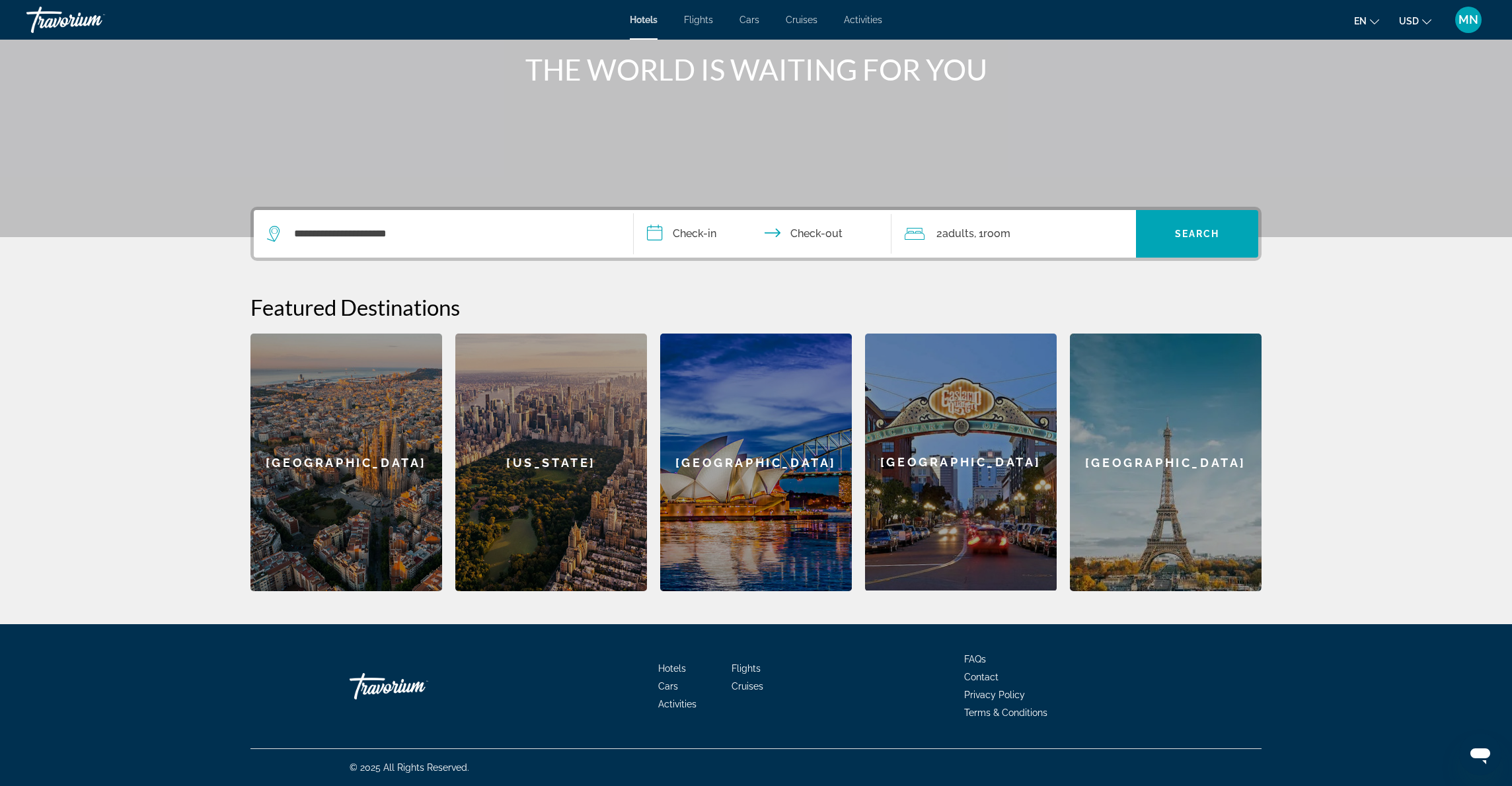
click at [657, 236] on input "**********" at bounding box center [765, 235] width 263 height 51
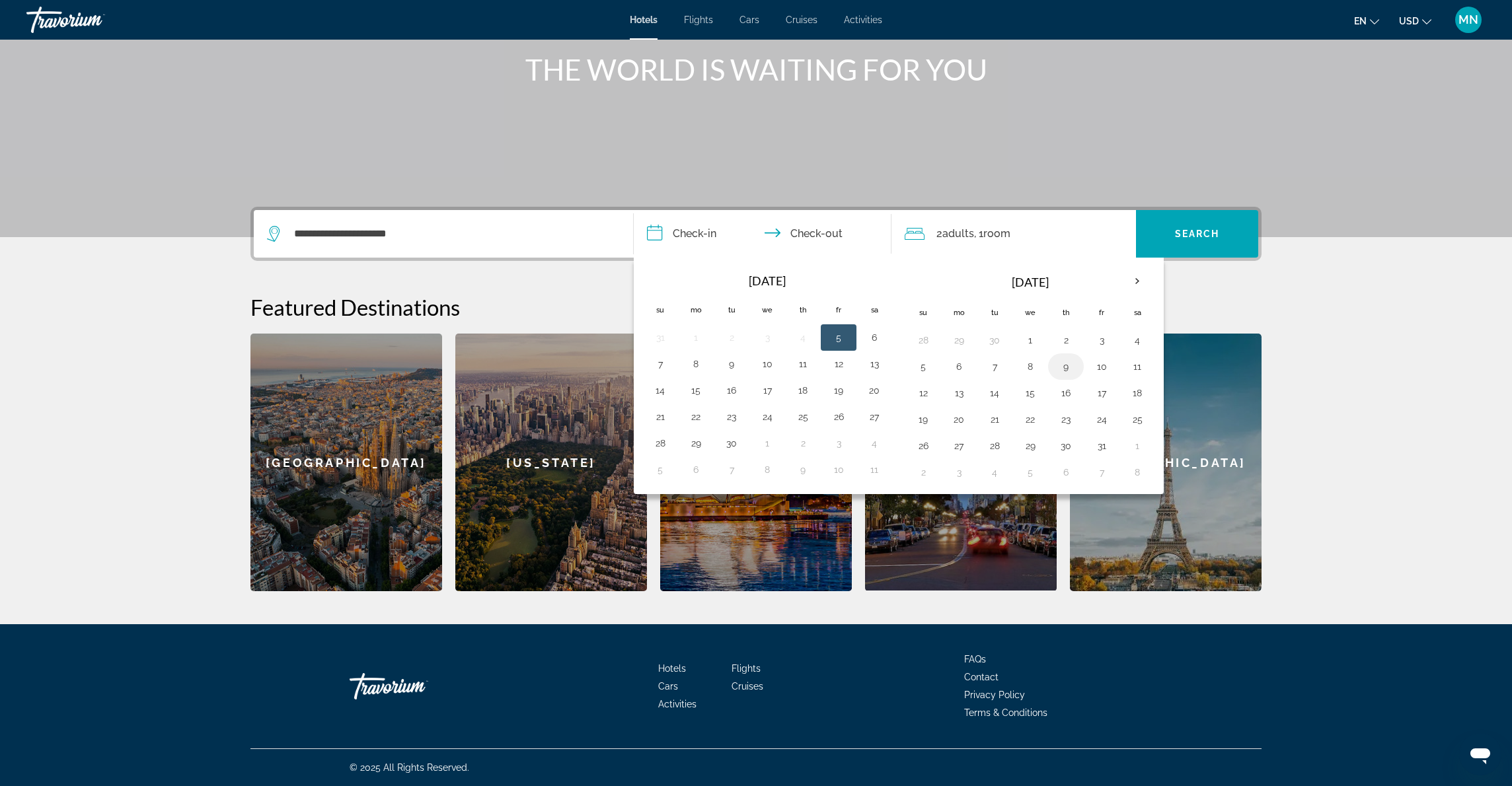
click at [1069, 364] on button "9" at bounding box center [1066, 366] width 21 height 18
click at [836, 233] on input "**********" at bounding box center [765, 235] width 263 height 51
click at [1066, 391] on button "16" at bounding box center [1066, 393] width 21 height 18
type input "**********"
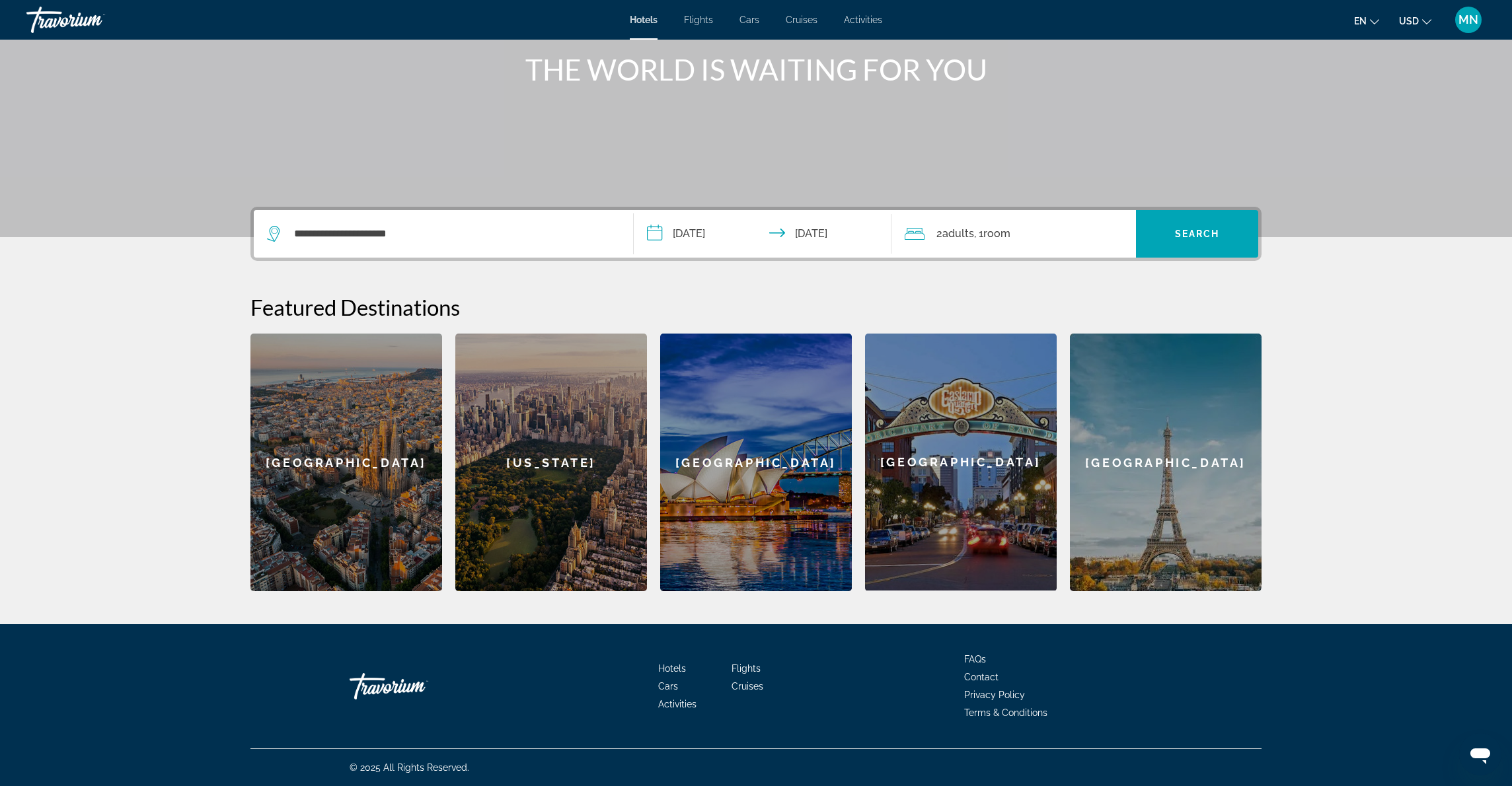
click at [1023, 233] on div "2 Adult Adults , 1 Room rooms" at bounding box center [1020, 233] width 232 height 18
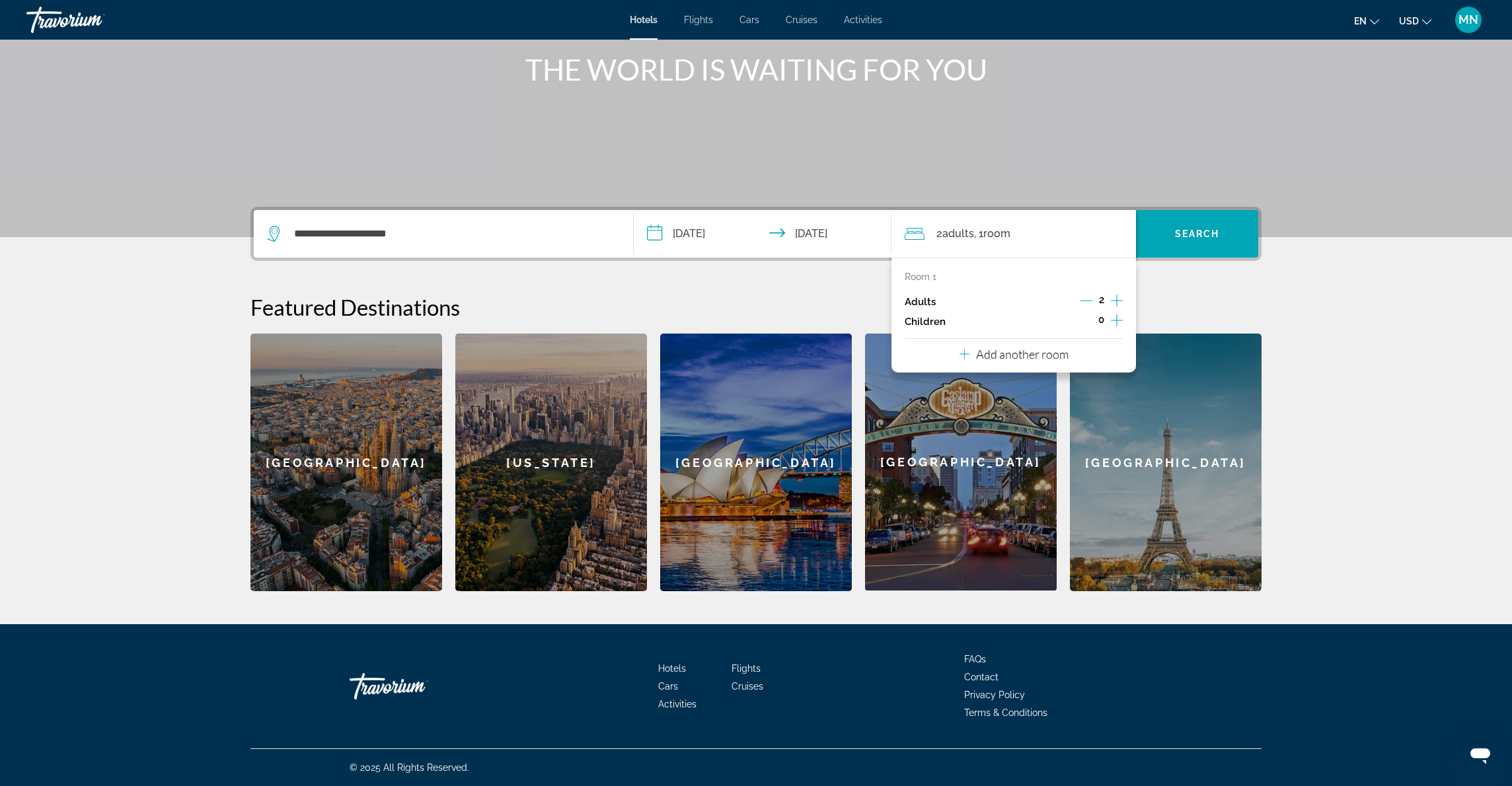
click at [1118, 300] on icon "Increment adults" at bounding box center [1117, 300] width 12 height 16
click at [1118, 300] on icon "Increment adults" at bounding box center [1117, 300] width 12 height 16
click at [1035, 361] on p "Add another room" at bounding box center [1022, 354] width 92 height 15
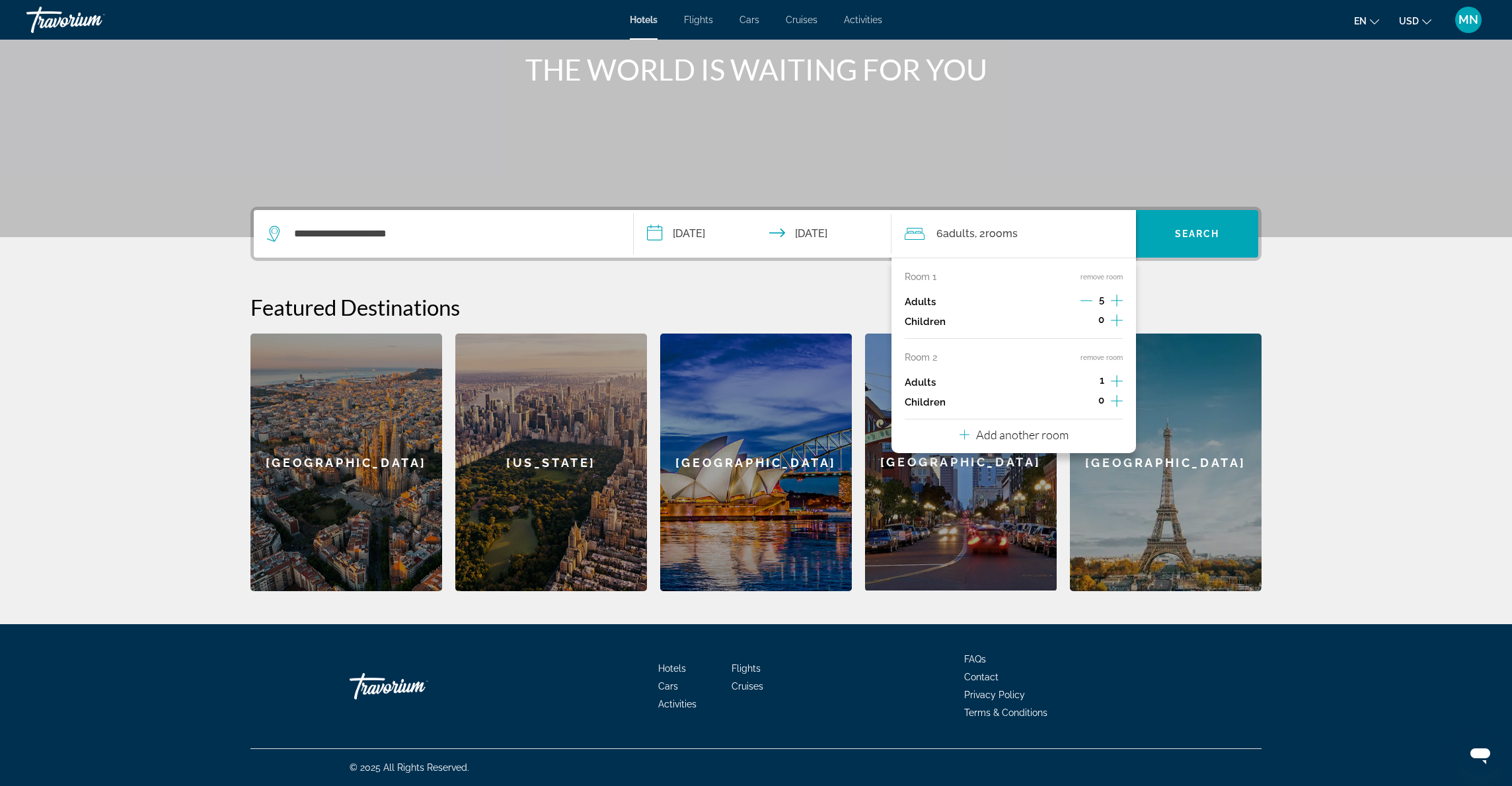
click at [1086, 300] on icon "Decrement adults" at bounding box center [1087, 301] width 12 height 12
click at [1120, 387] on icon "Increment adults" at bounding box center [1117, 381] width 12 height 16
click at [1191, 232] on span "Search" at bounding box center [1197, 234] width 45 height 11
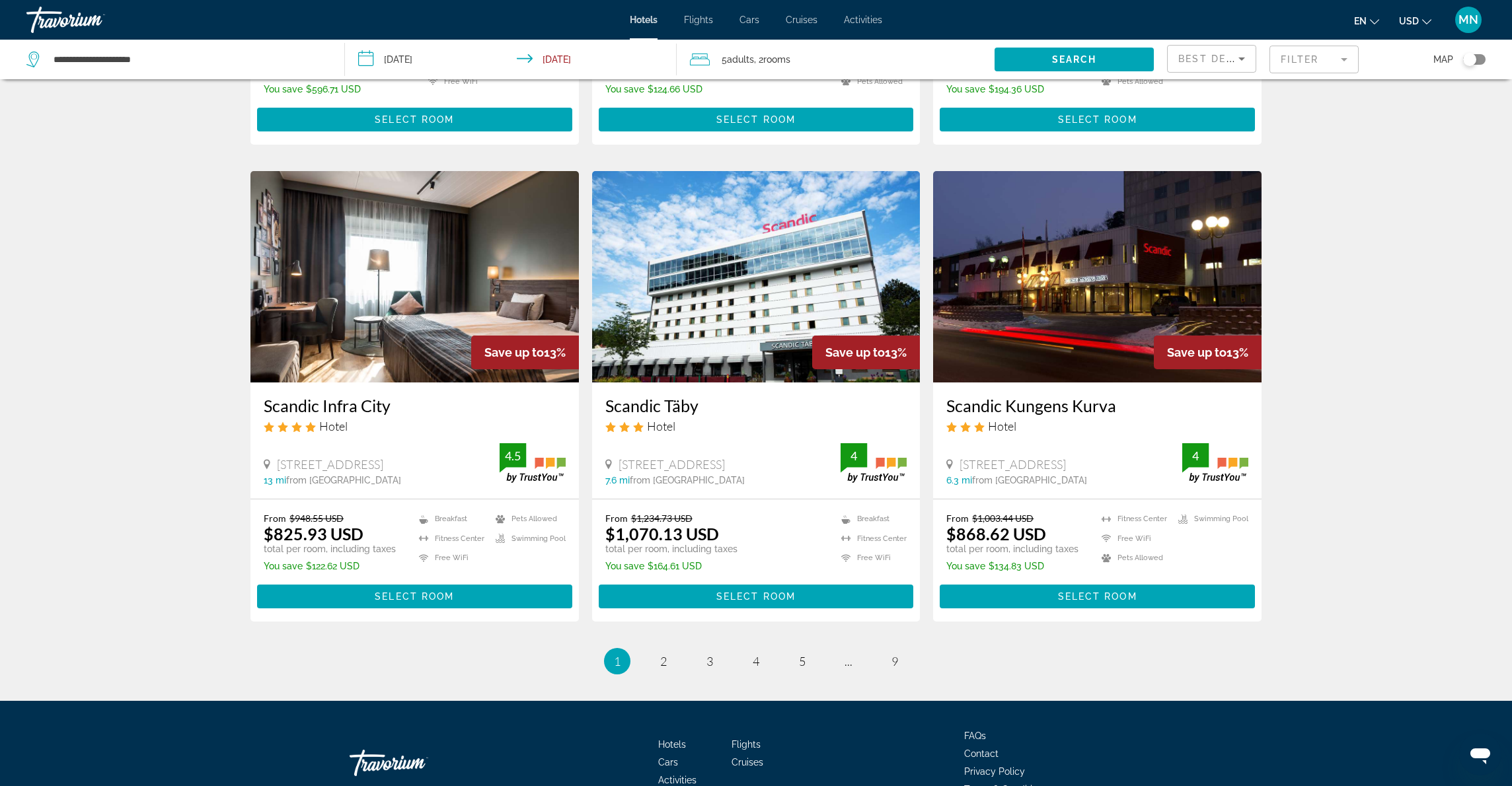
scroll to position [1460, 0]
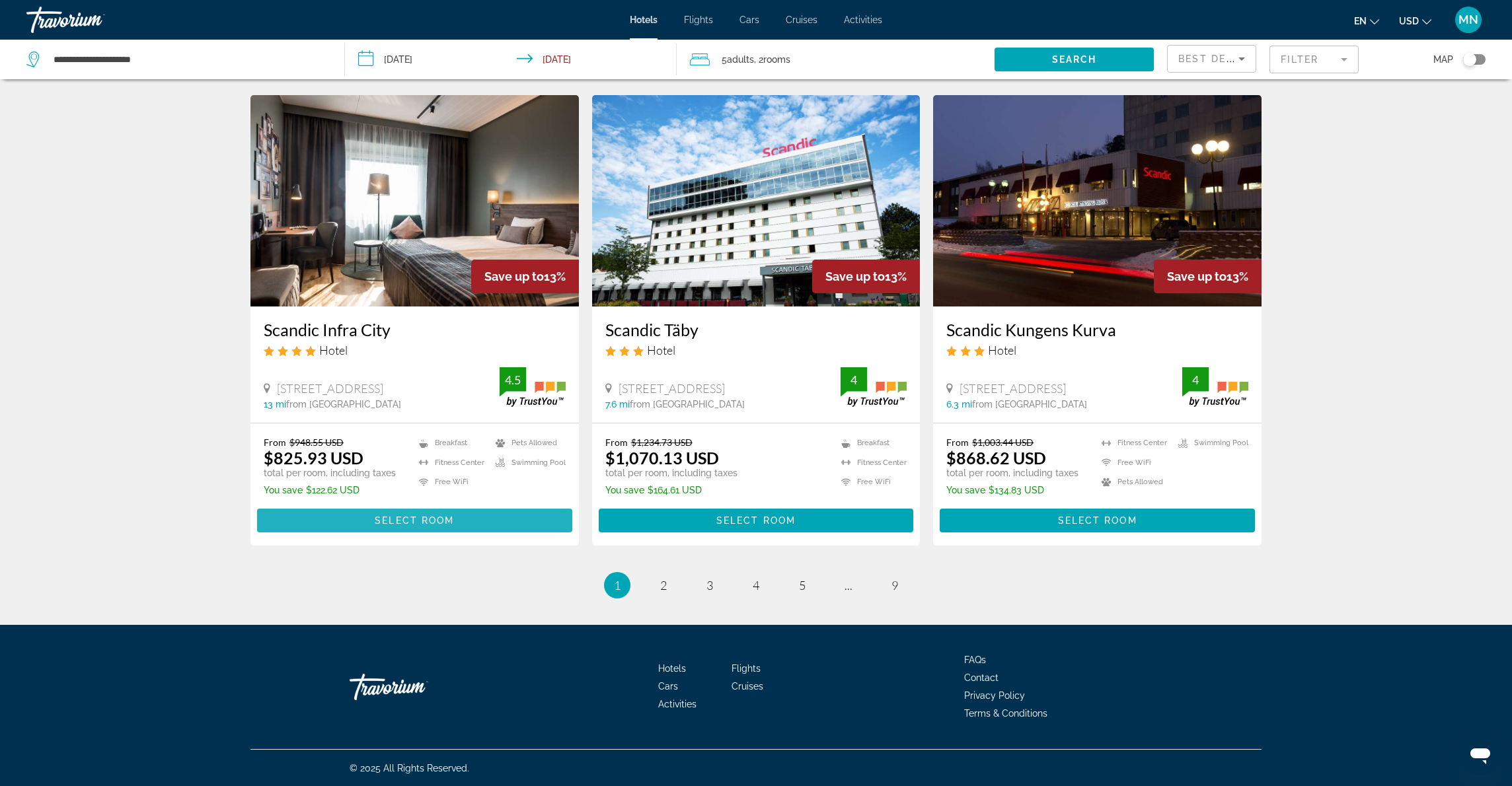
click at [416, 517] on span "Select Room" at bounding box center [414, 521] width 79 height 11
